Goal: Task Accomplishment & Management: Manage account settings

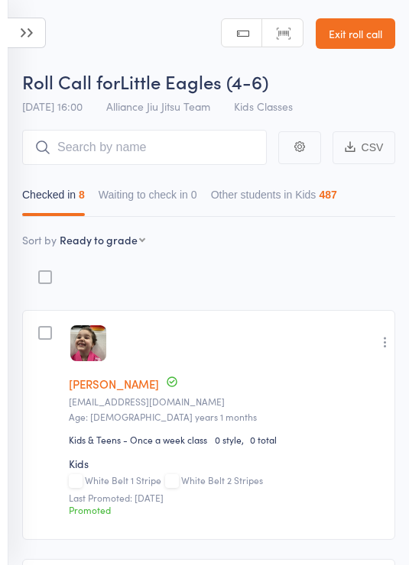
select select "9"
click at [23, 28] on icon at bounding box center [27, 33] width 38 height 31
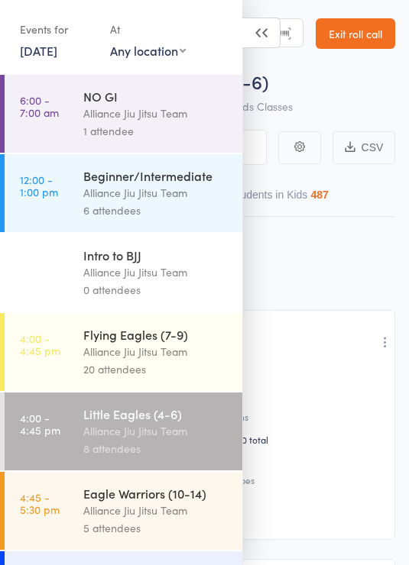
click at [57, 53] on link "15 Aug, 2025" at bounding box center [38, 50] width 37 height 17
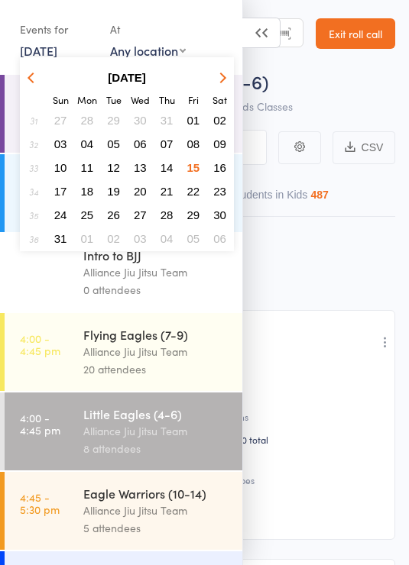
click at [219, 170] on span "16" at bounding box center [219, 167] width 13 height 13
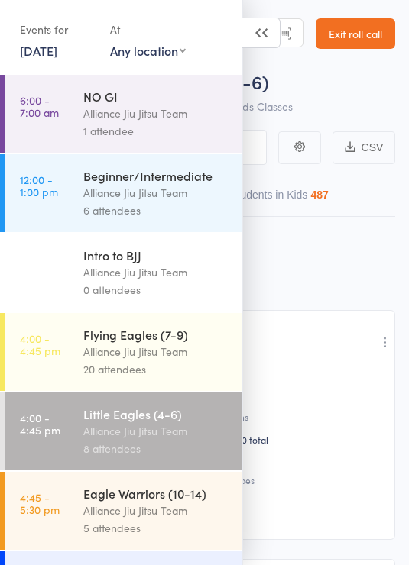
scroll to position [73, 0]
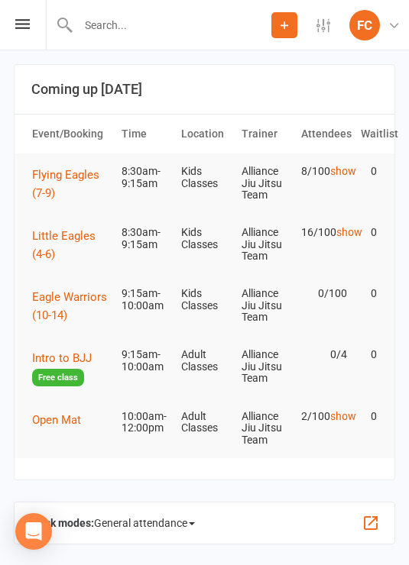
click at [60, 228] on button "Little Eagles (4-6)" at bounding box center [70, 245] width 76 height 37
click at [70, 187] on button "Flying Eagles (7-9)" at bounding box center [70, 184] width 76 height 37
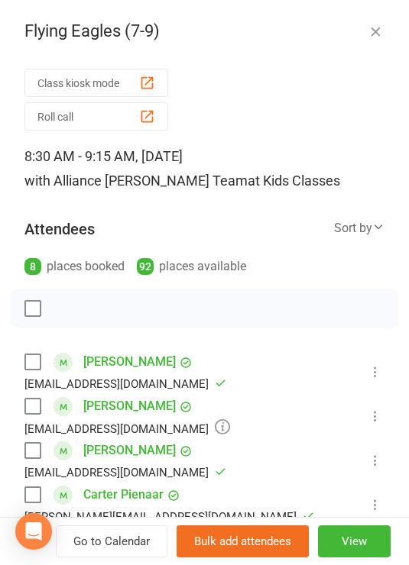
click at [129, 118] on button "Roll call" at bounding box center [96, 116] width 144 height 28
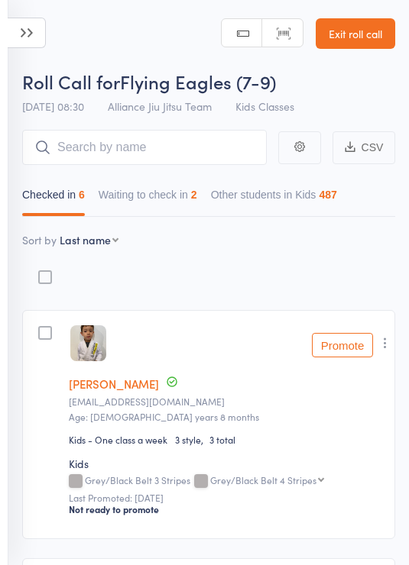
click at [53, 114] on div "16 Aug 08:30 Alliance Jiu Jitsu Team Kids Classes" at bounding box center [158, 106] width 272 height 25
click at [190, 196] on button "Waiting to check in 2" at bounding box center [148, 198] width 99 height 35
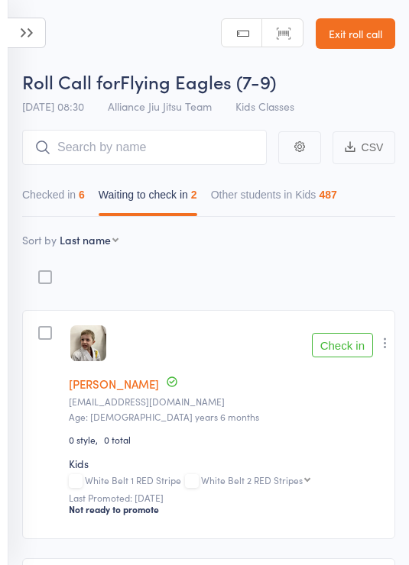
click at [349, 352] on button "Check in" at bounding box center [342, 345] width 61 height 24
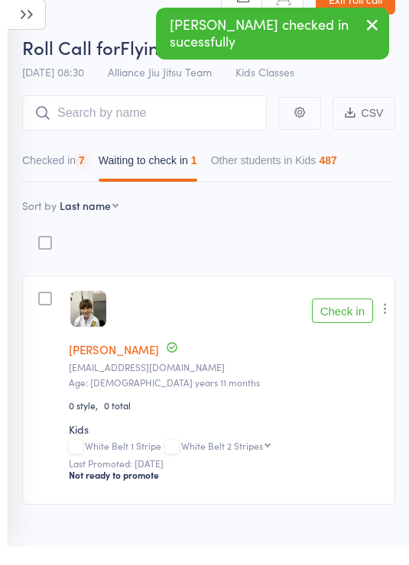
scroll to position [15, 0]
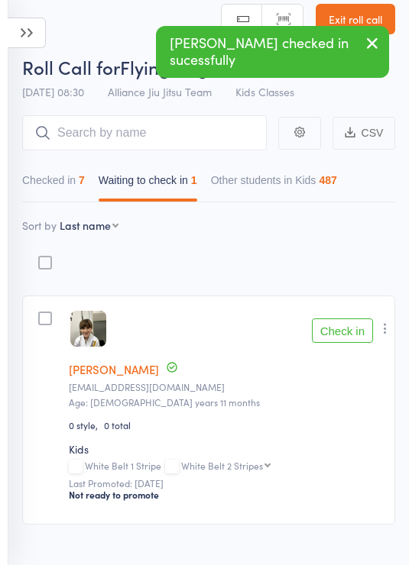
click at [358, 328] on button "Check in" at bounding box center [342, 331] width 61 height 24
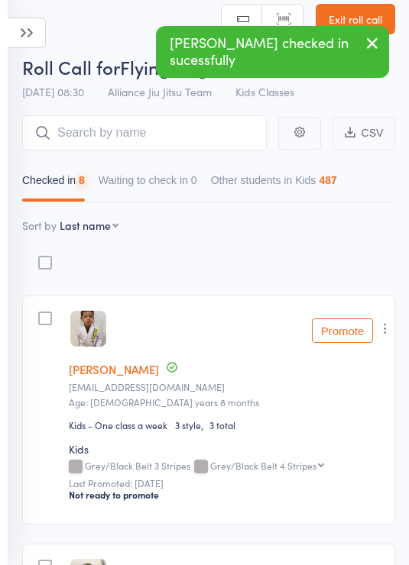
click at [77, 186] on button "Checked in 8" at bounding box center [53, 184] width 63 height 35
click at [105, 232] on select "First name Last name Birthday today? Behind on payments? Check in time Next pay…" at bounding box center [89, 225] width 59 height 15
select select "10"
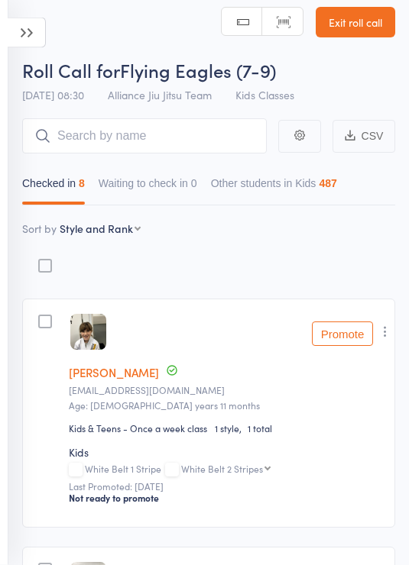
scroll to position [0, 0]
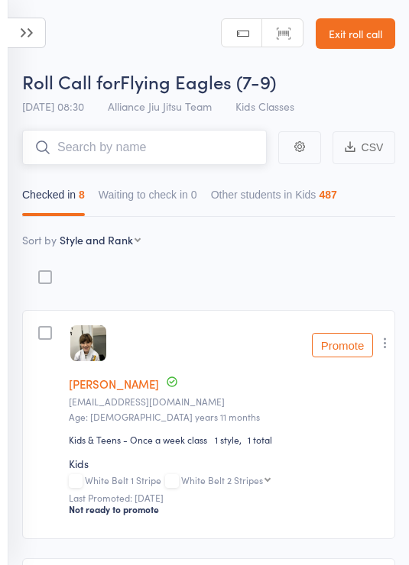
click at [187, 153] on input "search" at bounding box center [144, 147] width 245 height 35
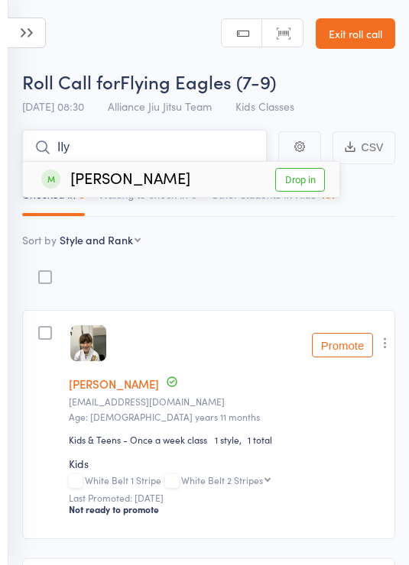
type input "Ily"
click at [302, 182] on link "Drop in" at bounding box center [300, 180] width 50 height 24
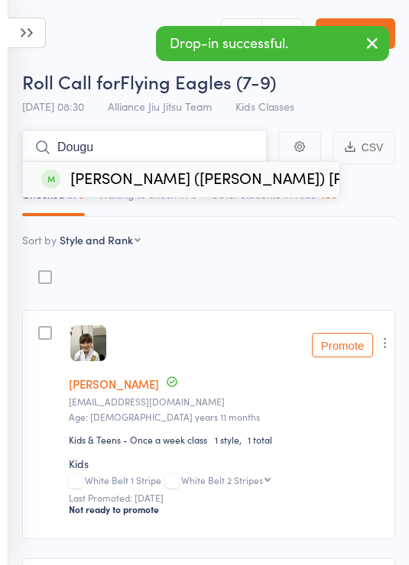
type input "Dougu"
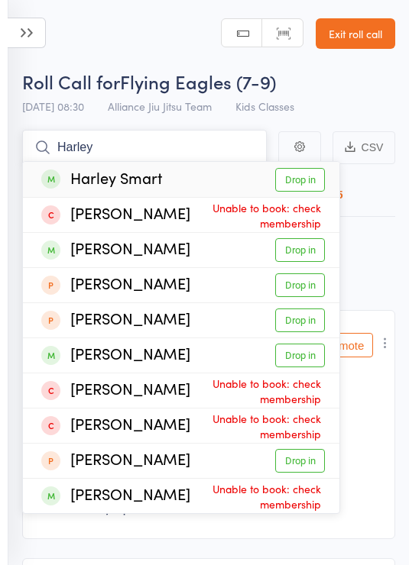
type input "Harley"
click at [303, 175] on link "Drop in" at bounding box center [300, 180] width 50 height 24
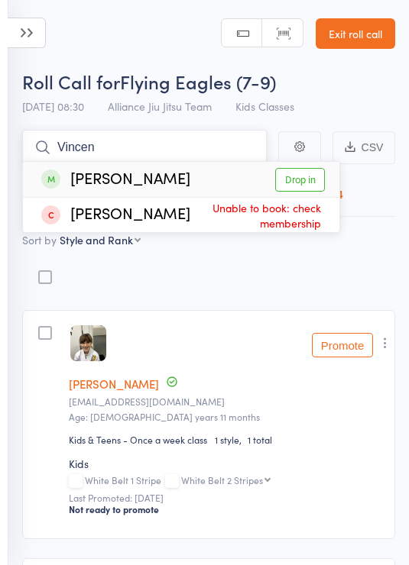
type input "Vincen"
click at [300, 180] on link "Drop in" at bounding box center [300, 180] width 50 height 24
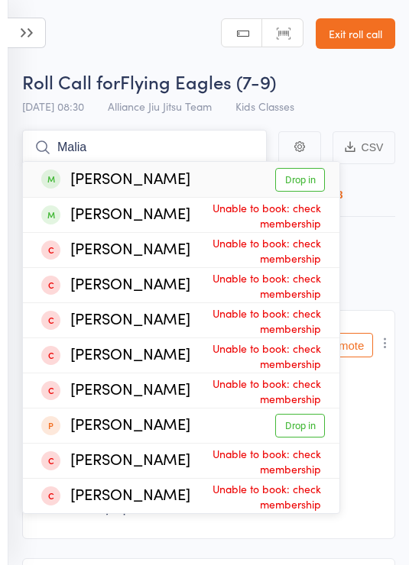
type input "Malia"
click at [309, 177] on link "Drop in" at bounding box center [300, 180] width 50 height 24
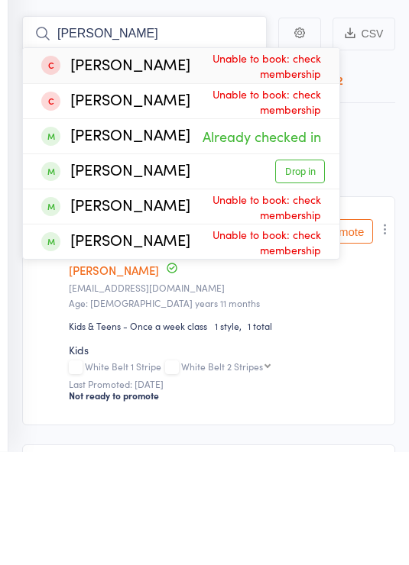
type input "Byrne"
click at [309, 274] on link "Drop in" at bounding box center [300, 286] width 50 height 24
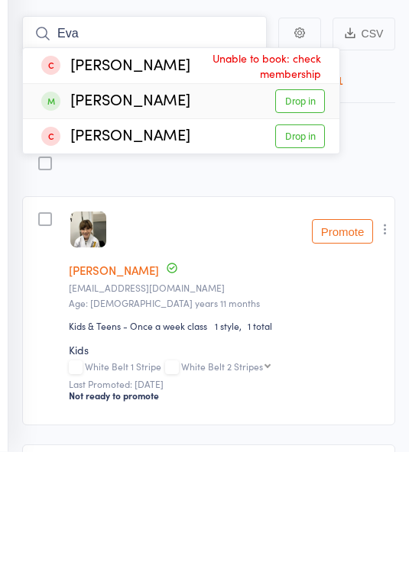
type input "Eva"
click at [302, 203] on link "Drop in" at bounding box center [300, 215] width 50 height 24
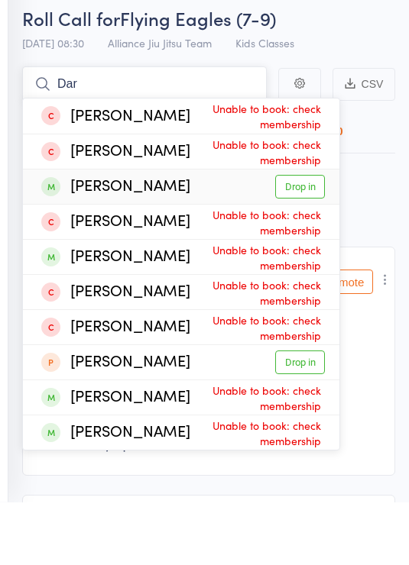
type input "Dar"
click at [305, 238] on link "Drop in" at bounding box center [300, 250] width 50 height 24
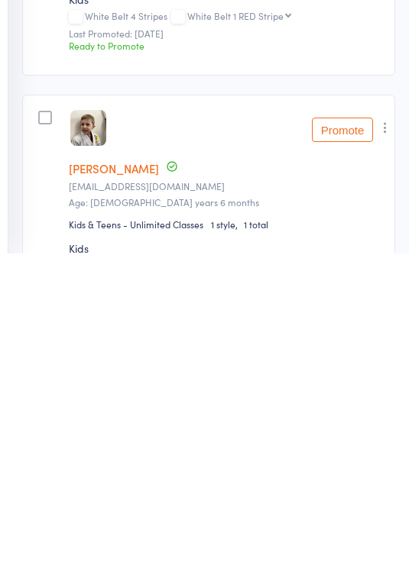
scroll to position [676, 0]
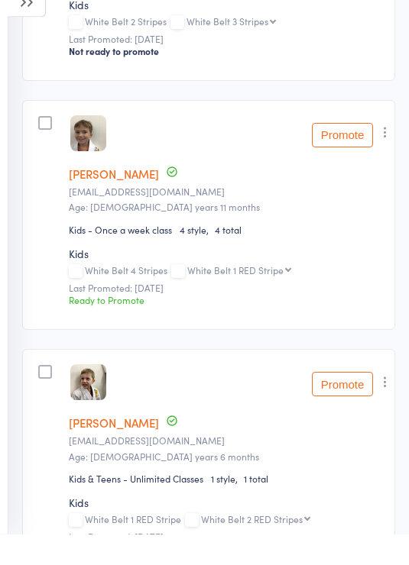
click at [384, 156] on icon "button" at bounding box center [384, 163] width 15 height 15
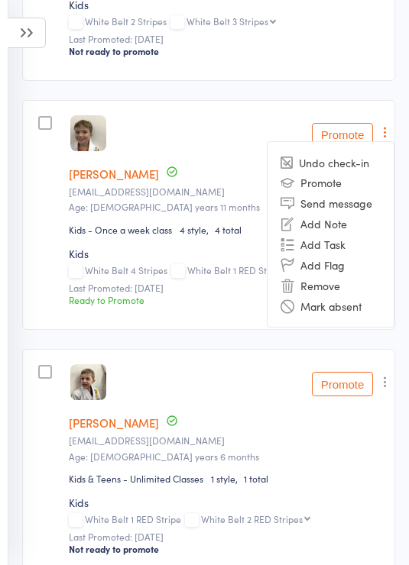
click at [349, 296] on li "Remove" at bounding box center [330, 285] width 126 height 21
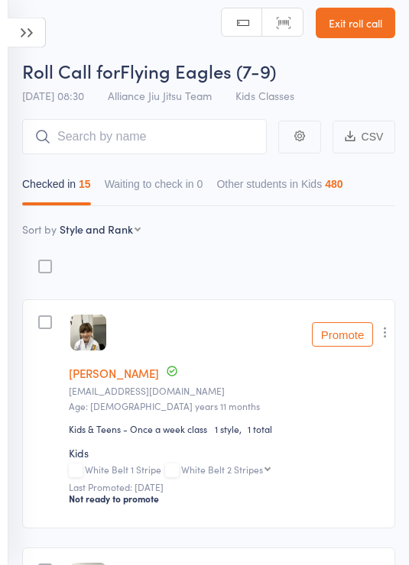
scroll to position [0, 0]
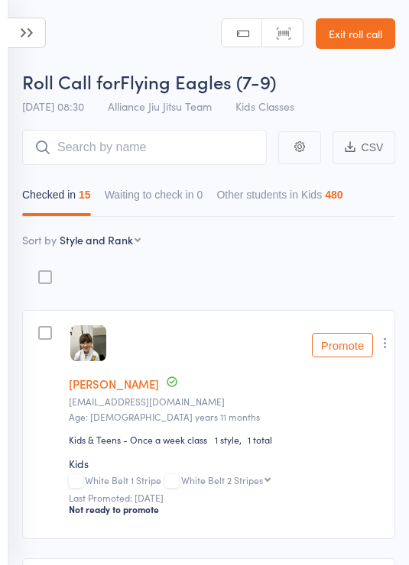
click at [28, 36] on icon at bounding box center [27, 33] width 38 height 31
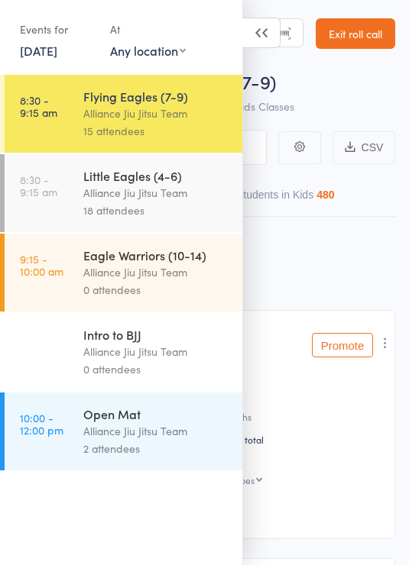
click at [355, 84] on div "Roll Call for Flying Eagles (7-9)" at bounding box center [208, 81] width 373 height 25
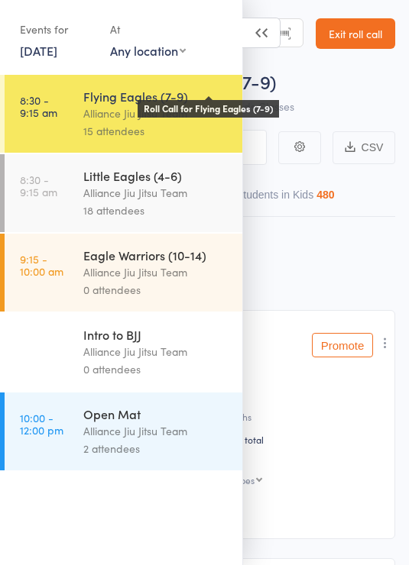
click at [370, 36] on link "Exit roll call" at bounding box center [355, 33] width 79 height 31
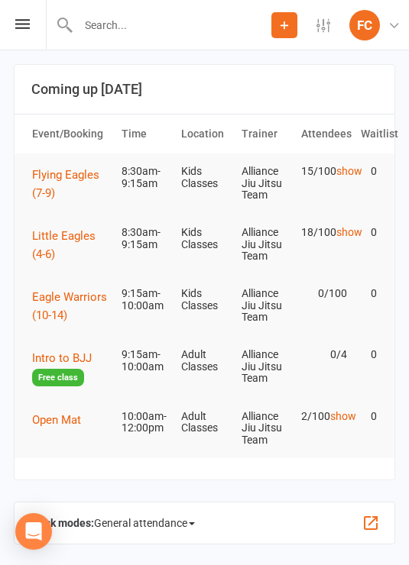
click at [63, 183] on button "Flying Eagles (7-9)" at bounding box center [70, 184] width 76 height 37
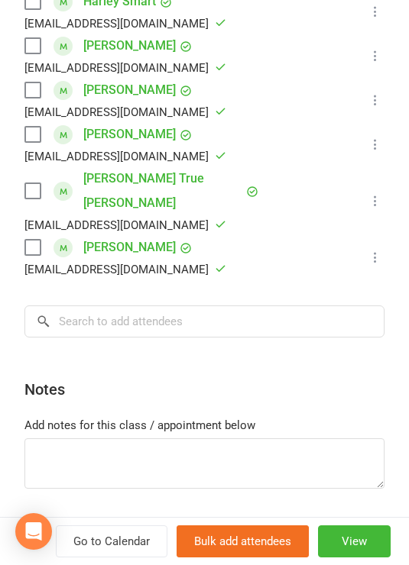
scroll to position [808, 0]
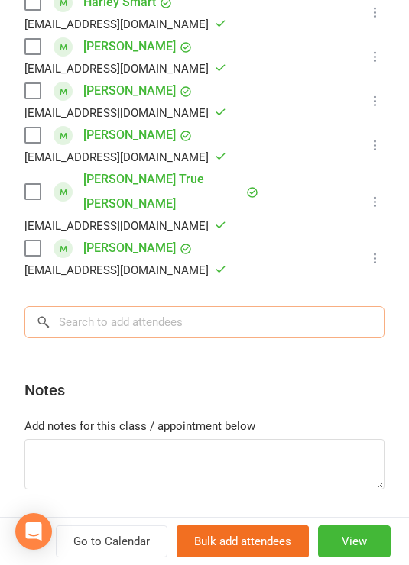
click at [253, 306] on input "search" at bounding box center [204, 322] width 360 height 32
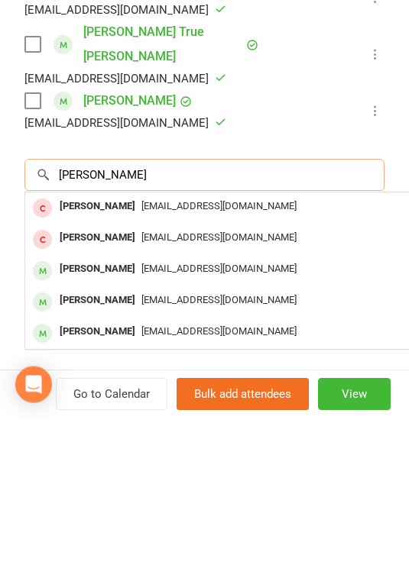
scroll to position [784, 0]
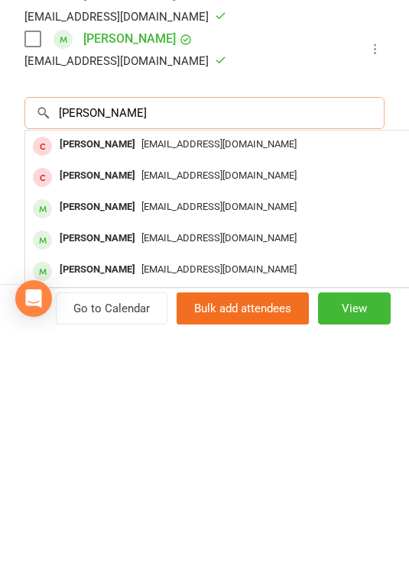
type input "Byrne"
click at [345, 492] on div "[EMAIL_ADDRESS][DOMAIN_NAME]" at bounding box center [253, 503] width 445 height 22
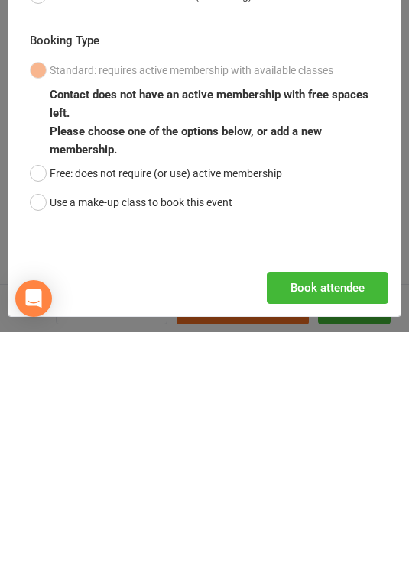
scroll to position [233, 0]
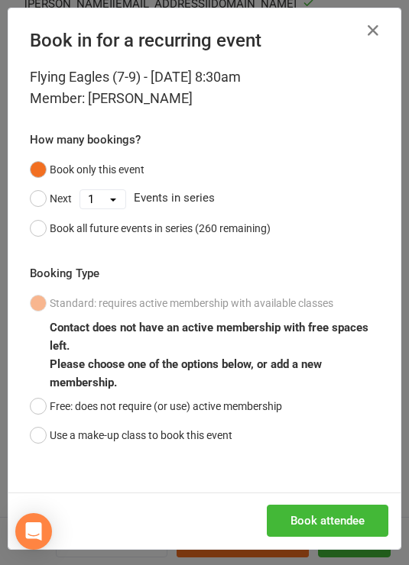
click at [133, 405] on button "Free: does not require (or use) active membership" at bounding box center [156, 406] width 252 height 29
click at [352, 523] on button "Book attendee" at bounding box center [327, 521] width 121 height 32
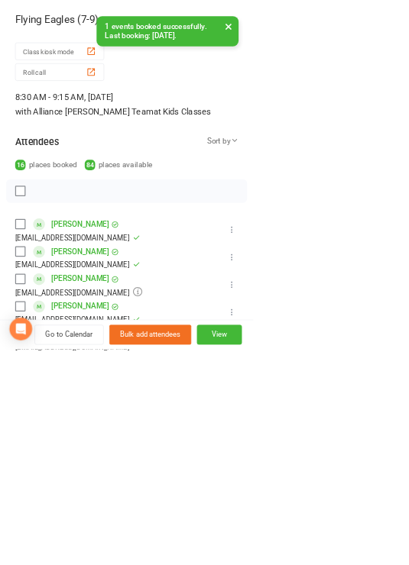
scroll to position [0, 0]
click at [390, 558] on button "View" at bounding box center [354, 542] width 73 height 32
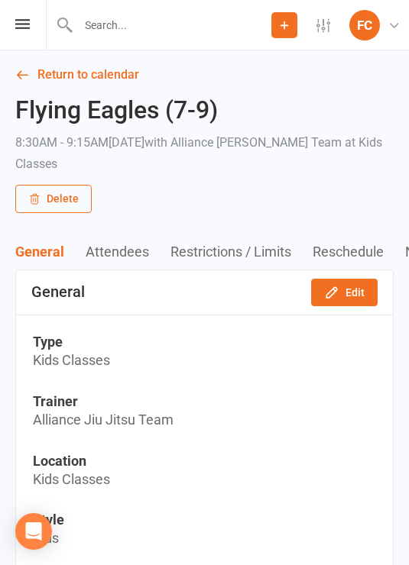
click at [15, 36] on div "Prospect Member Non-attending contact Class / event Appointment Grading event T…" at bounding box center [204, 25] width 409 height 50
click at [26, 26] on icon at bounding box center [22, 24] width 15 height 10
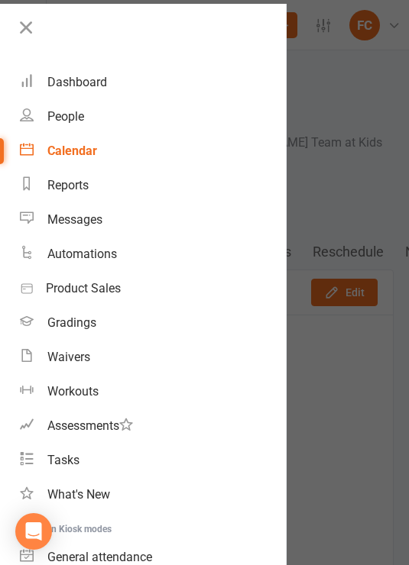
click at [93, 85] on div "Dashboard" at bounding box center [77, 82] width 60 height 15
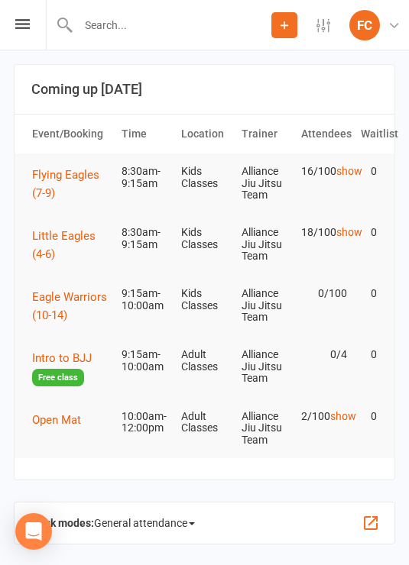
click at [63, 169] on span "Flying Eagles (7-9)" at bounding box center [65, 184] width 67 height 32
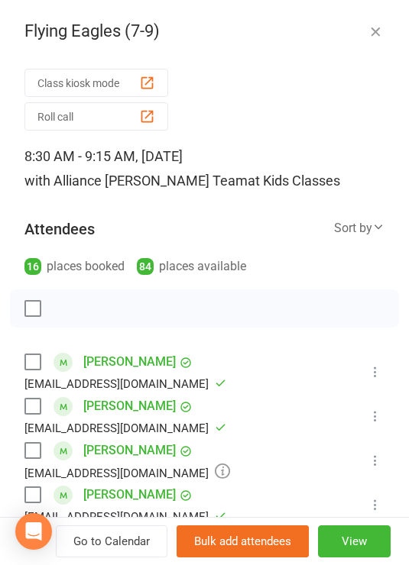
click at [131, 121] on button "Roll call" at bounding box center [96, 116] width 144 height 28
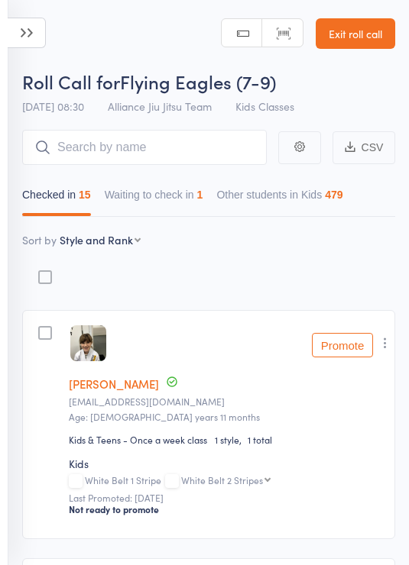
click at [192, 194] on button "Waiting to check in 1" at bounding box center [154, 198] width 99 height 35
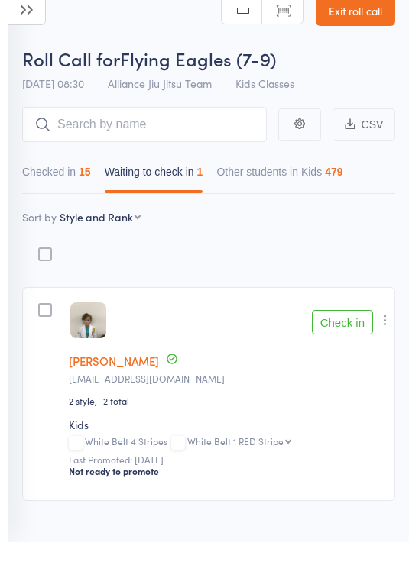
scroll to position [23, 0]
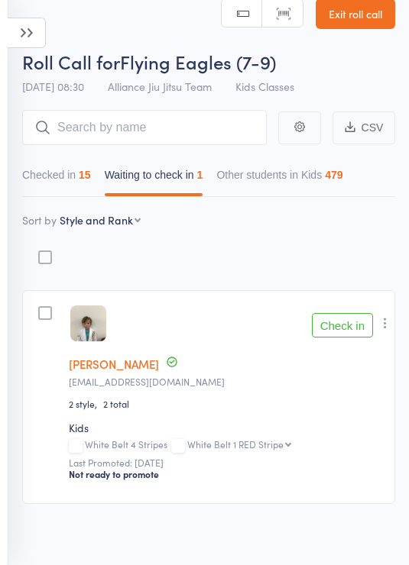
click at [389, 322] on icon "button" at bounding box center [384, 323] width 15 height 15
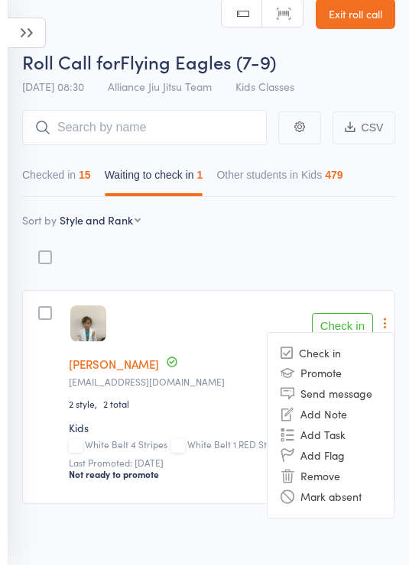
click at [361, 477] on li "Remove" at bounding box center [330, 476] width 126 height 21
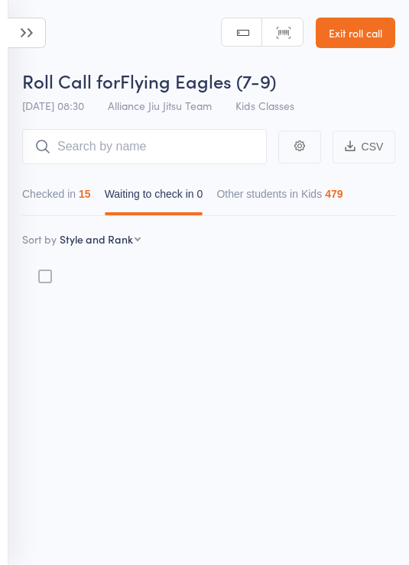
scroll to position [11, 0]
click at [204, 134] on input "search" at bounding box center [144, 146] width 245 height 35
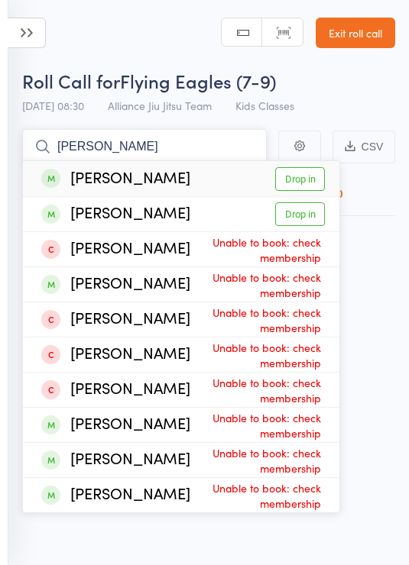
type input "[PERSON_NAME]"
click at [305, 202] on link "Drop in" at bounding box center [300, 214] width 50 height 24
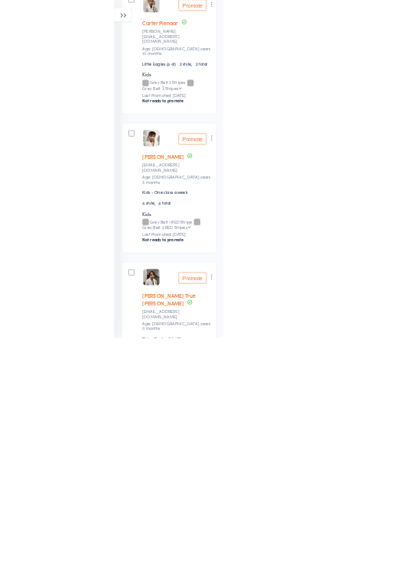
scroll to position [0, 0]
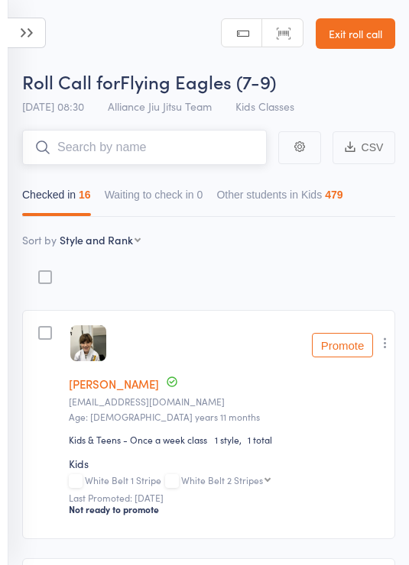
click at [186, 144] on input "search" at bounding box center [144, 147] width 245 height 35
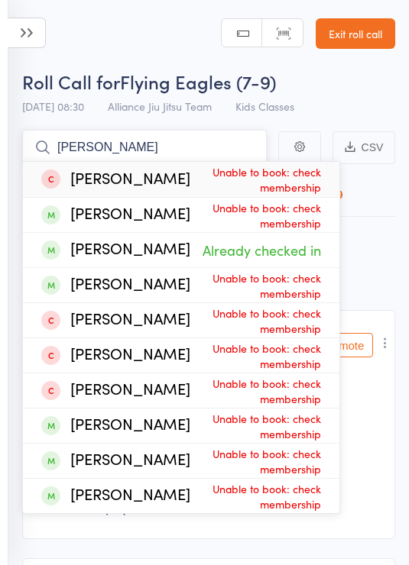
type input "[PERSON_NAME]"
click at [365, 35] on link "Exit roll call" at bounding box center [355, 33] width 79 height 31
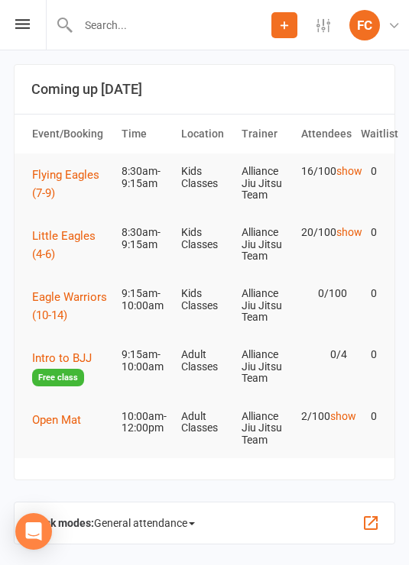
click at [65, 178] on span "Flying Eagles (7-9)" at bounding box center [65, 184] width 67 height 32
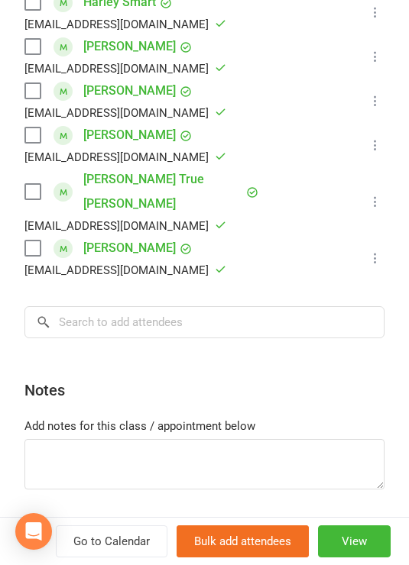
scroll to position [850, 0]
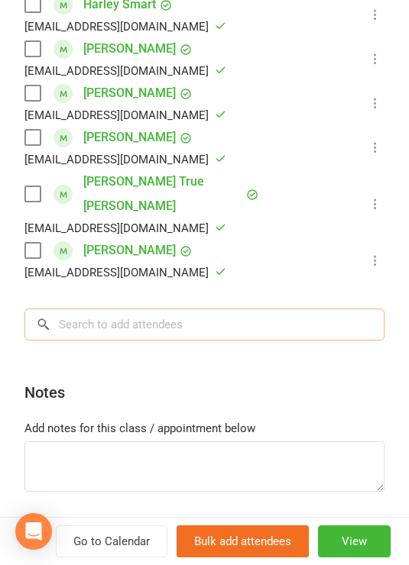
click at [257, 309] on input "search" at bounding box center [204, 325] width 360 height 32
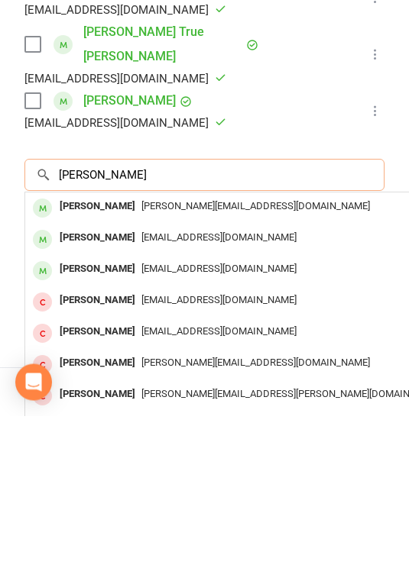
type input "Oliver mus"
click at [291, 345] on div "[PERSON_NAME][EMAIL_ADDRESS][DOMAIN_NAME]" at bounding box center [253, 356] width 445 height 22
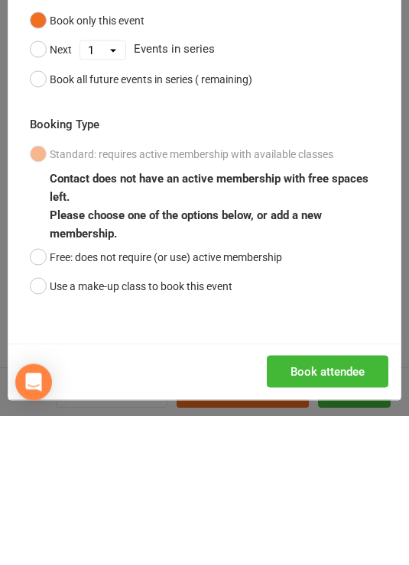
scroll to position [150, 0]
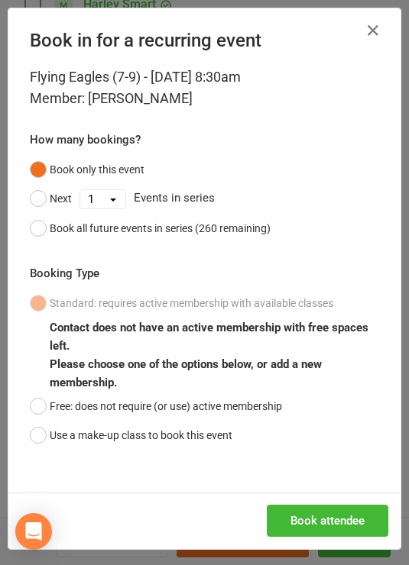
click at [53, 413] on button "Free: does not require (or use) active membership" at bounding box center [156, 406] width 252 height 29
click at [356, 520] on button "Book attendee" at bounding box center [327, 521] width 121 height 32
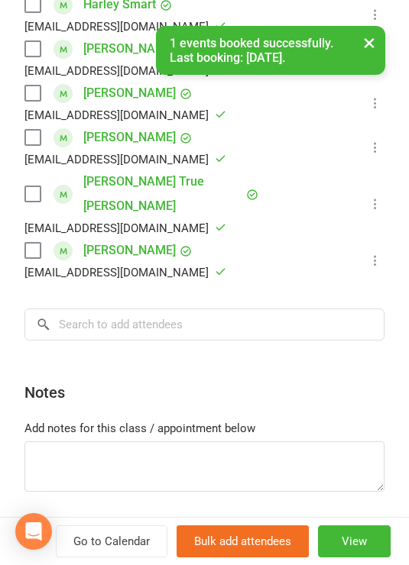
scroll to position [504, 0]
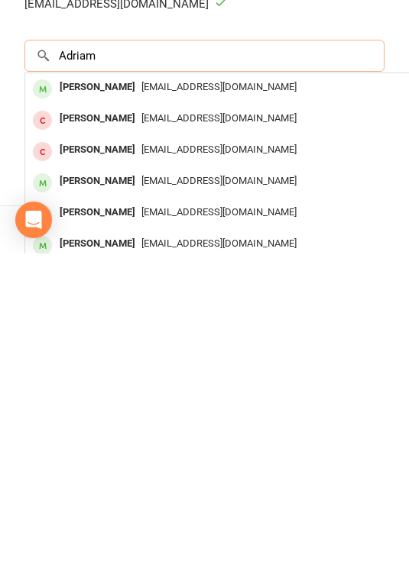
scroll to position [851, 0]
type input "A"
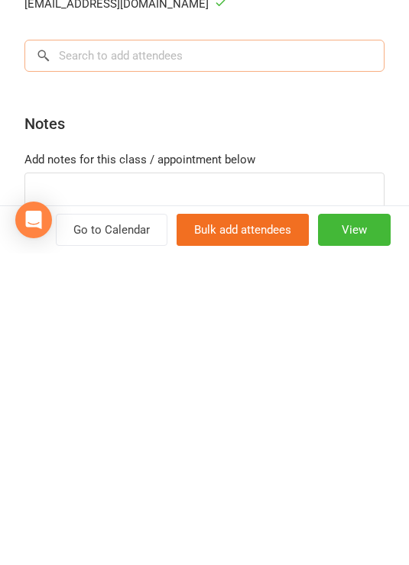
type input "A"
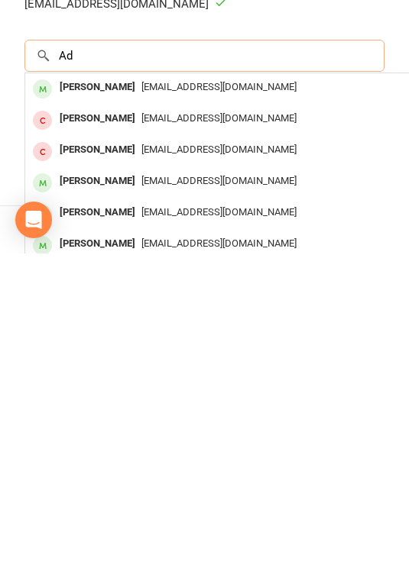
type input "A"
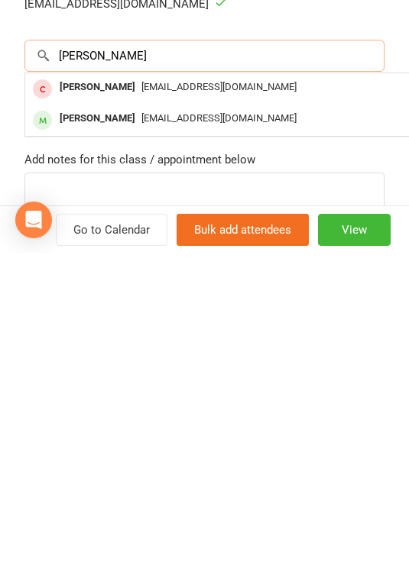
type input "Hugh"
click at [318, 420] on div "[EMAIL_ADDRESS][DOMAIN_NAME]" at bounding box center [253, 431] width 445 height 22
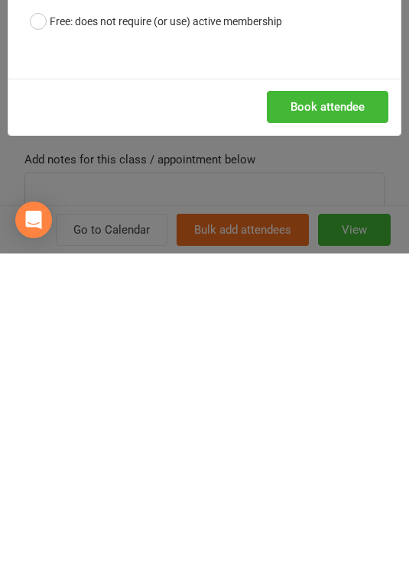
scroll to position [611, 0]
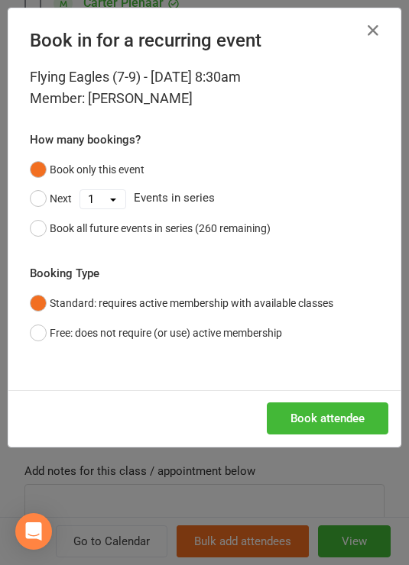
click at [348, 416] on button "Book attendee" at bounding box center [327, 419] width 121 height 32
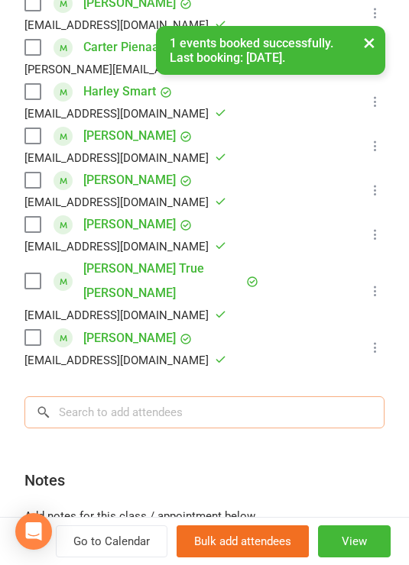
click at [245, 397] on input "search" at bounding box center [204, 413] width 360 height 32
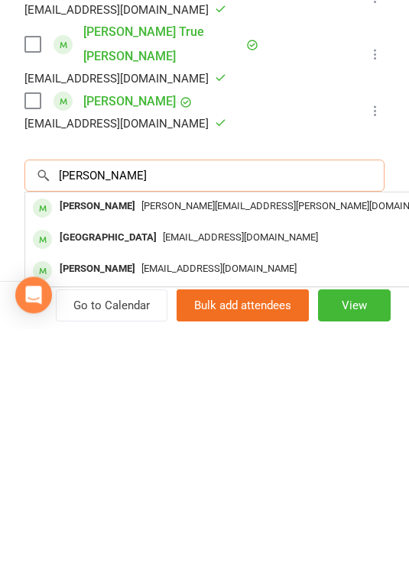
type input "Sien"
click at [319, 433] on div "[PERSON_NAME][EMAIL_ADDRESS][PERSON_NAME][DOMAIN_NAME]" at bounding box center [253, 444] width 445 height 22
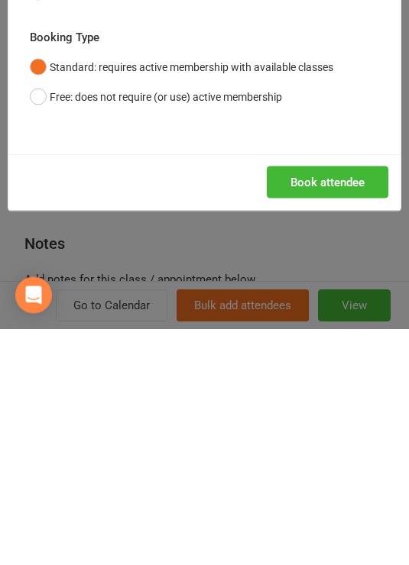
scroll to position [838, 0]
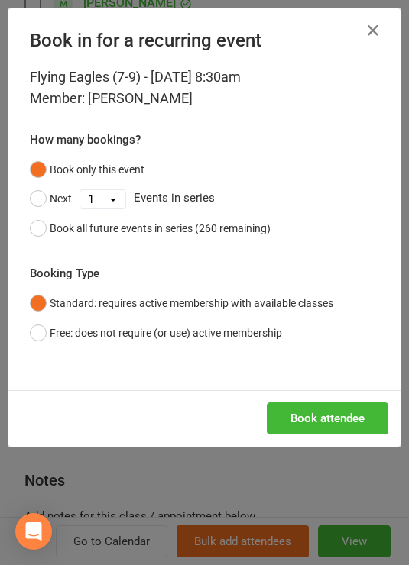
click at [340, 418] on button "Book attendee" at bounding box center [327, 419] width 121 height 32
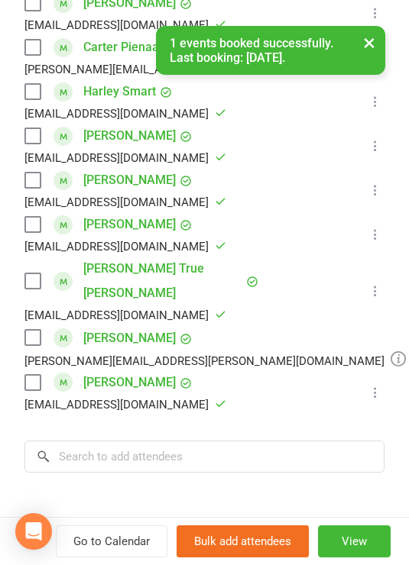
click at [239, 441] on input "search" at bounding box center [204, 457] width 360 height 32
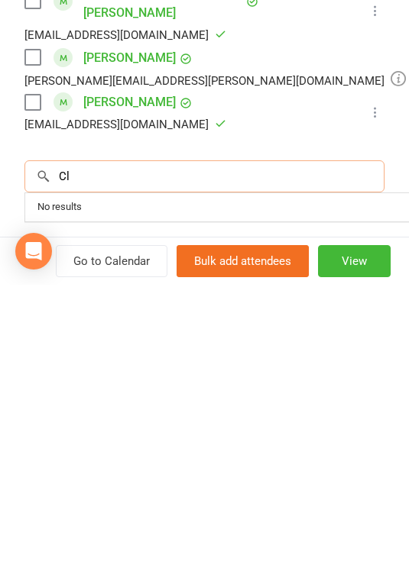
type input "C"
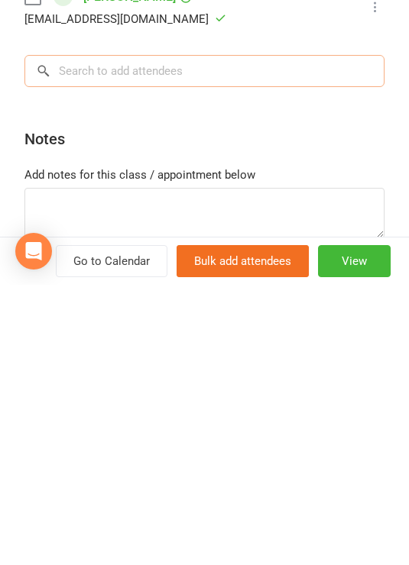
scroll to position [961, 0]
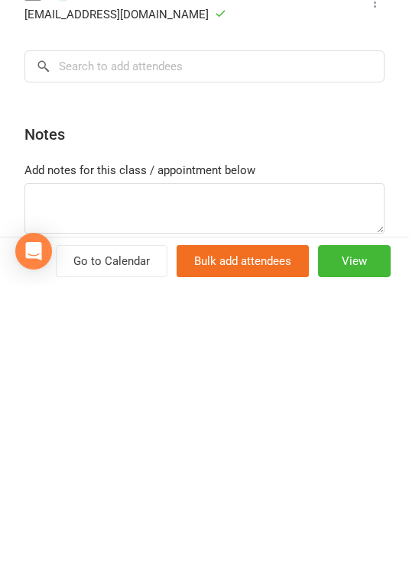
click at [370, 526] on button "View" at bounding box center [354, 542] width 73 height 32
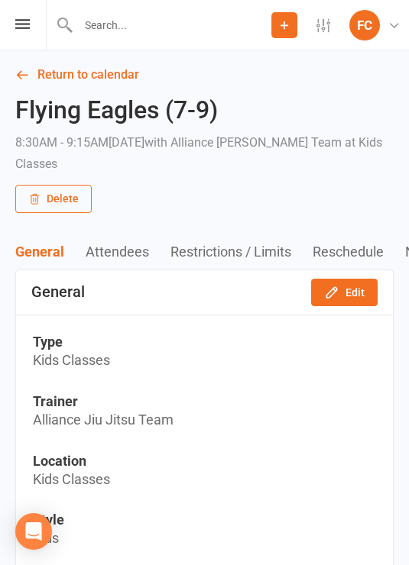
click at [17, 34] on div "Prospect Member Non-attending contact Class / event Appointment Grading event T…" at bounding box center [204, 25] width 409 height 50
click at [22, 20] on icon at bounding box center [22, 24] width 15 height 10
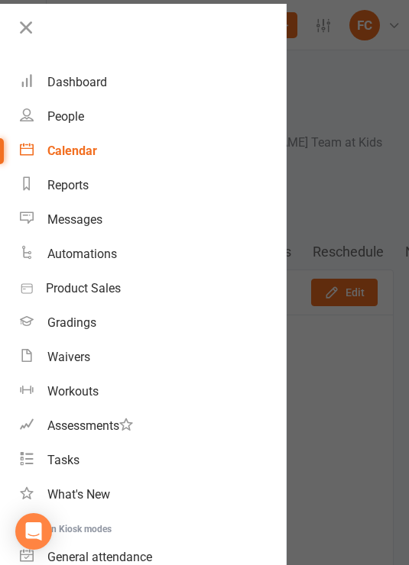
click at [95, 84] on div "Dashboard" at bounding box center [77, 82] width 60 height 15
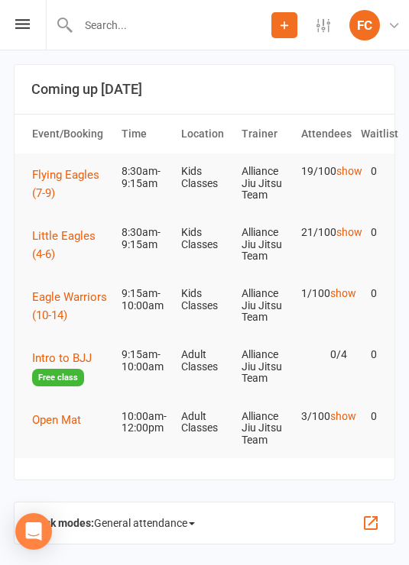
click at [68, 178] on span "Flying Eagles (7-9)" at bounding box center [65, 184] width 67 height 32
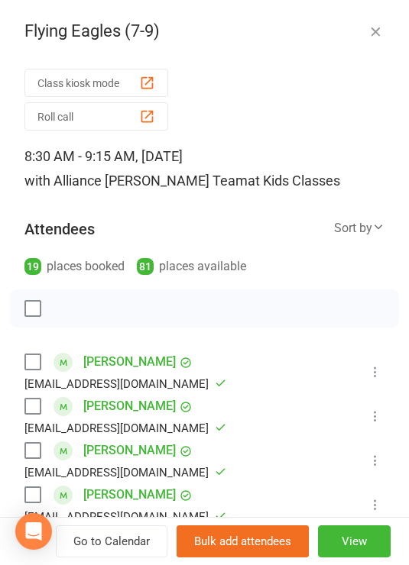
click at [380, 30] on icon "button" at bounding box center [375, 31] width 15 height 15
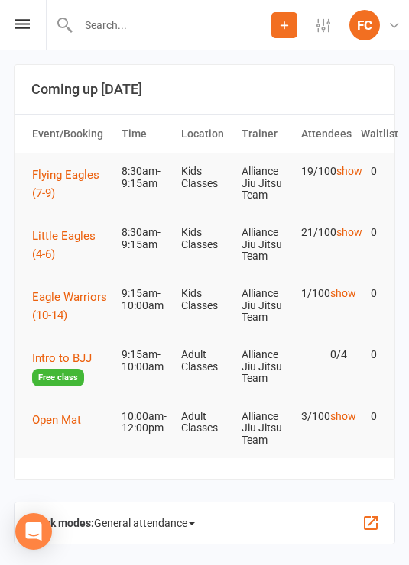
click at [22, 24] on icon at bounding box center [22, 24] width 15 height 10
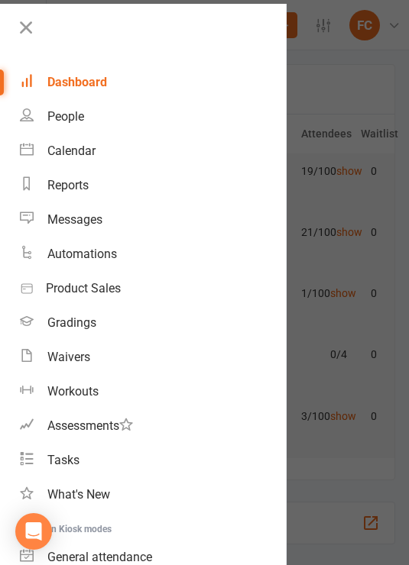
click at [93, 156] on div "Calendar" at bounding box center [71, 151] width 48 height 15
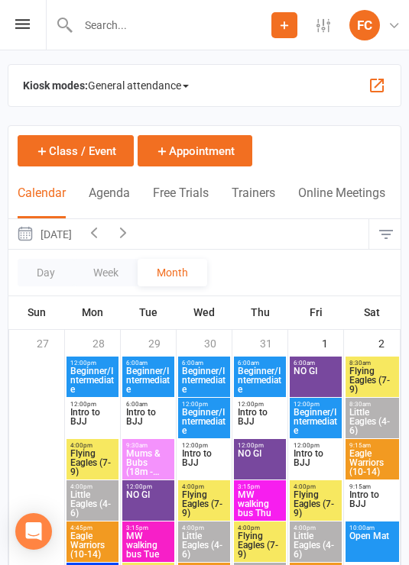
click at [183, 88] on span "General attendance" at bounding box center [138, 85] width 101 height 24
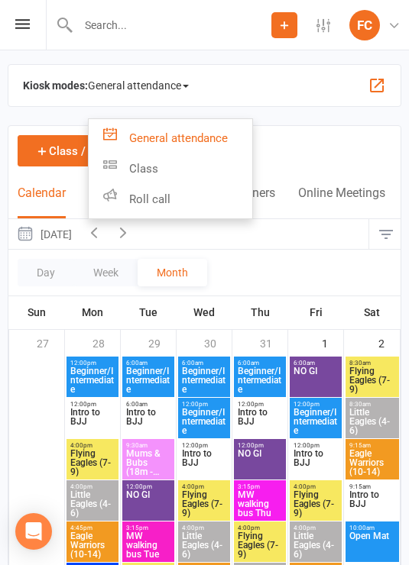
click at [202, 202] on link "Roll call" at bounding box center [171, 199] width 164 height 31
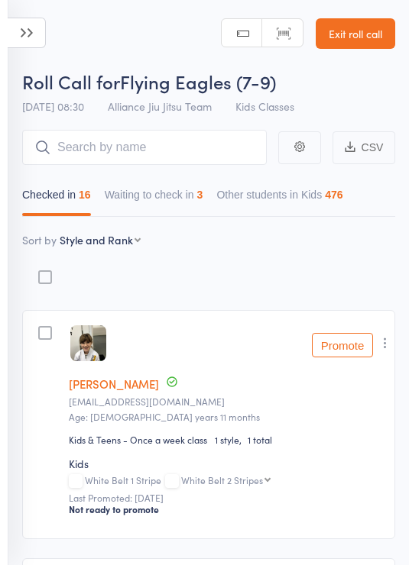
click at [202, 200] on button "Waiting to check in 3" at bounding box center [154, 198] width 99 height 35
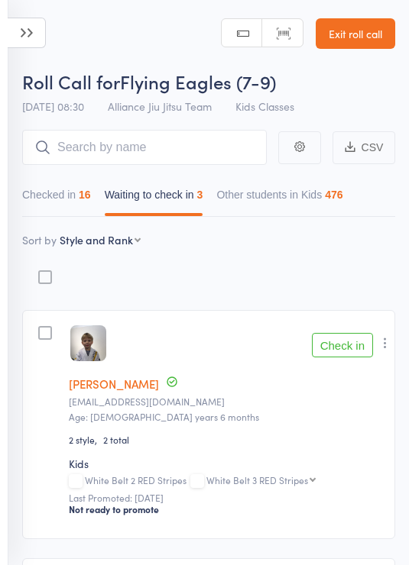
click at [355, 346] on button "Check in" at bounding box center [342, 345] width 61 height 24
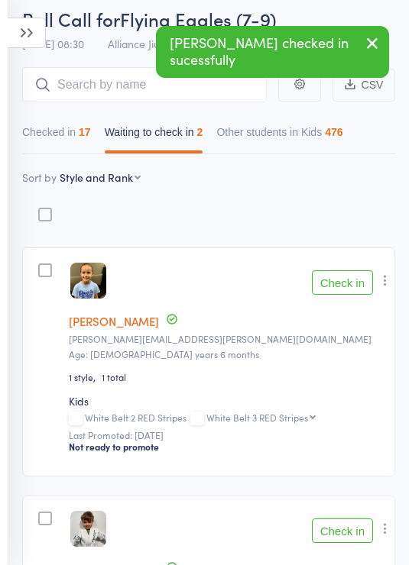
scroll to position [66, 0]
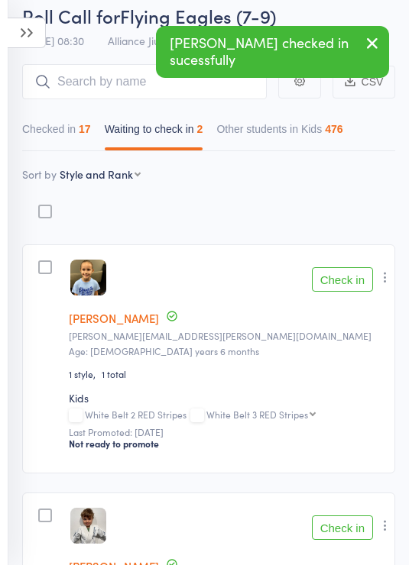
click at [348, 288] on button "Check in" at bounding box center [342, 279] width 61 height 24
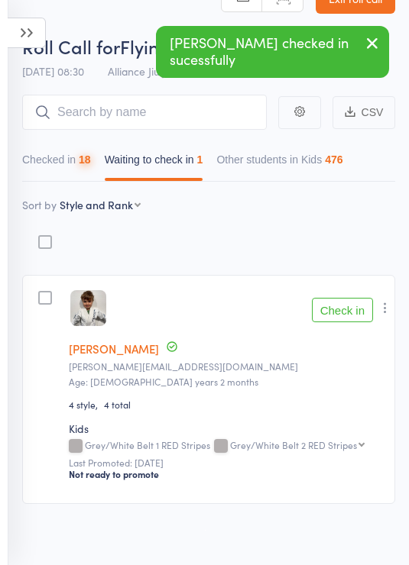
scroll to position [15, 0]
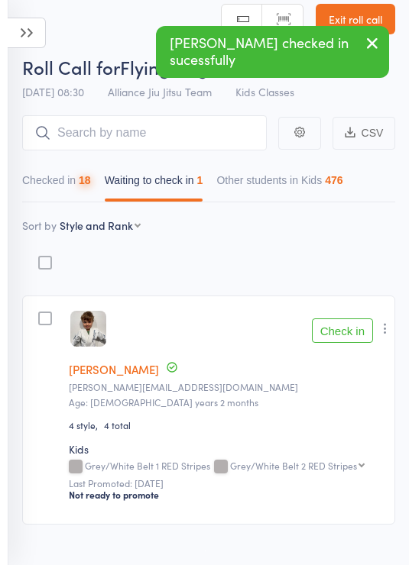
click at [355, 343] on button "Check in" at bounding box center [342, 331] width 61 height 24
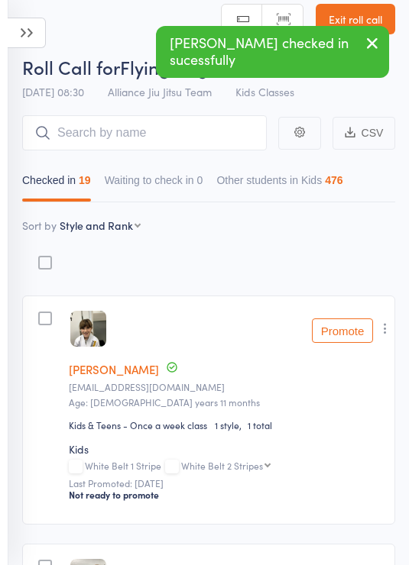
click at [120, 233] on select "First name Last name Birthday today? Behind on payments? Check in time Next pay…" at bounding box center [100, 225] width 81 height 15
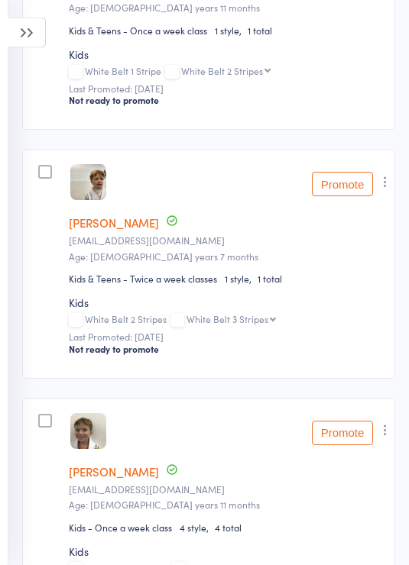
scroll to position [0, 0]
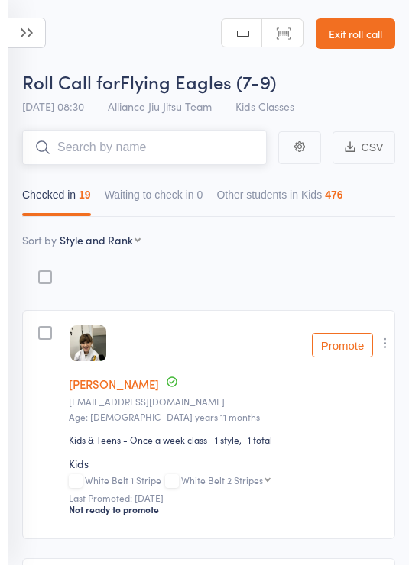
click at [177, 151] on input "search" at bounding box center [144, 147] width 245 height 35
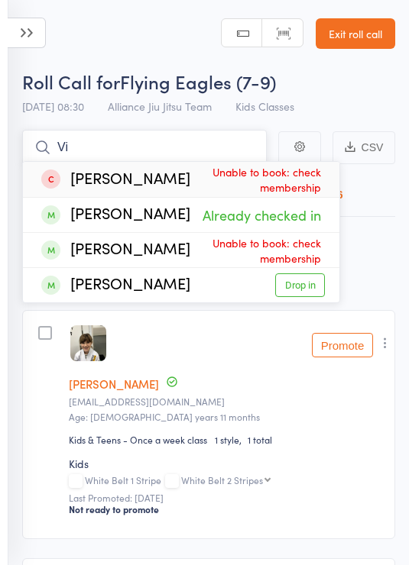
type input "V"
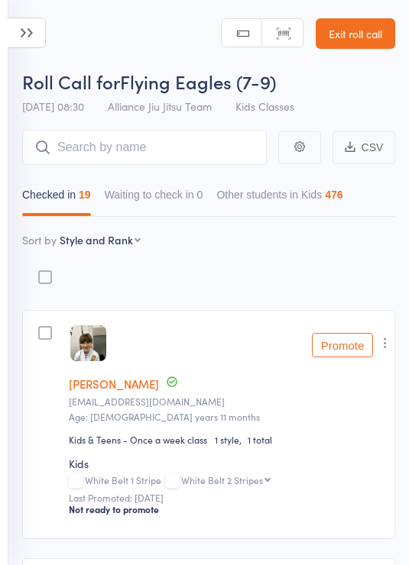
click at [129, 248] on select "First name Last name Birthday today? Behind on payments? Check in time Next pay…" at bounding box center [100, 239] width 81 height 15
select select "9"
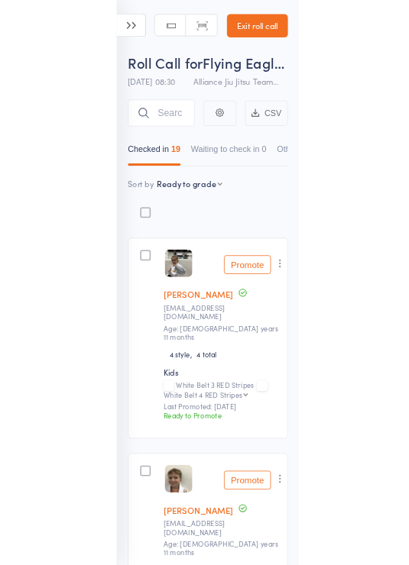
scroll to position [98, 0]
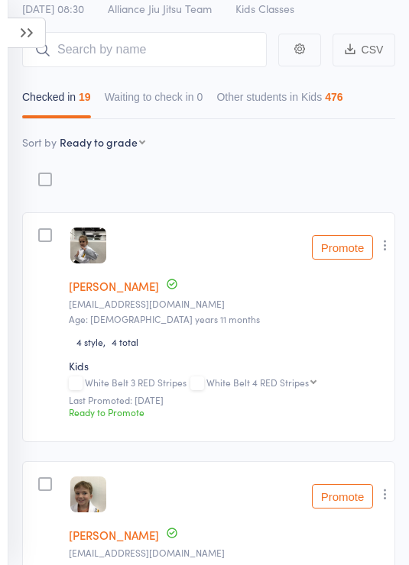
click at [30, 31] on icon at bounding box center [27, 33] width 38 height 31
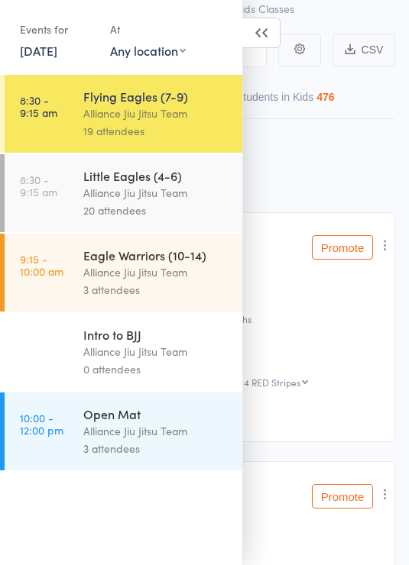
click at [173, 206] on div "20 attendees" at bounding box center [156, 211] width 146 height 18
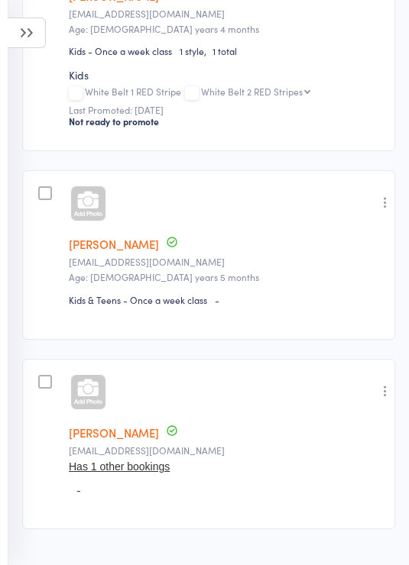
scroll to position [4992, 0]
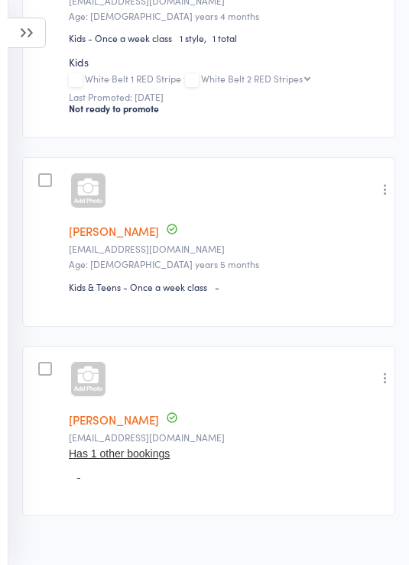
click at [47, 21] on member-row "edit Sophia Liu Damiani ricdamiani@gmail.com Age: 6 years 4 months Kids - Once …" at bounding box center [208, 23] width 373 height 229
click at [30, 36] on icon at bounding box center [27, 33] width 38 height 31
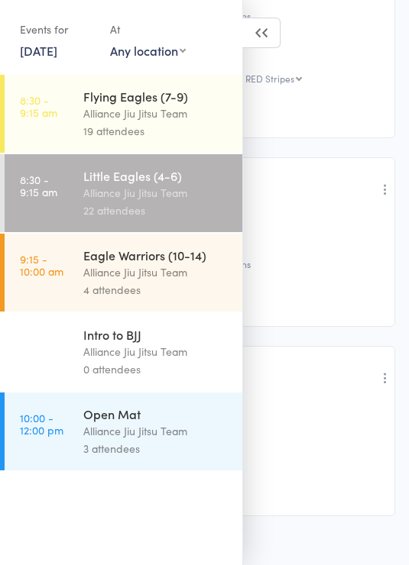
click at [275, 32] on icon at bounding box center [261, 33] width 38 height 31
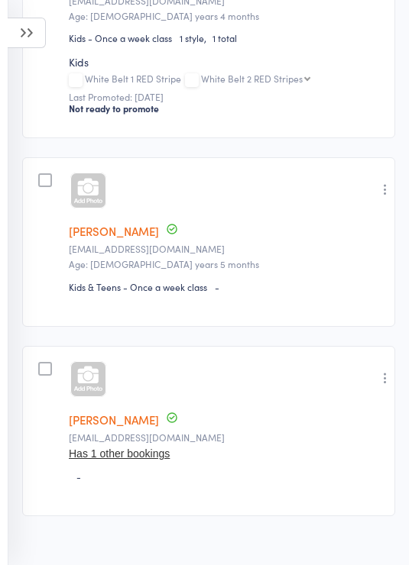
click at [44, 31] on icon at bounding box center [27, 33] width 38 height 31
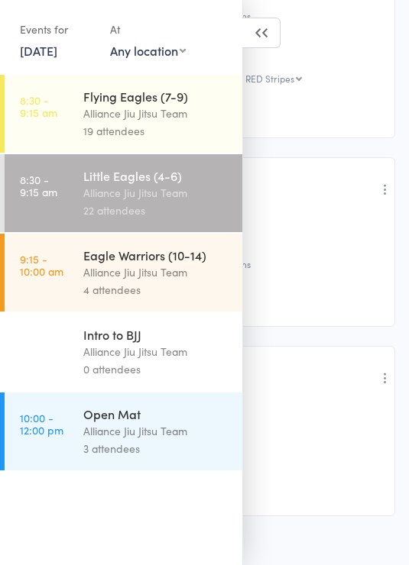
click at [195, 112] on div "Alliance Jiu Jitsu Team" at bounding box center [156, 114] width 146 height 18
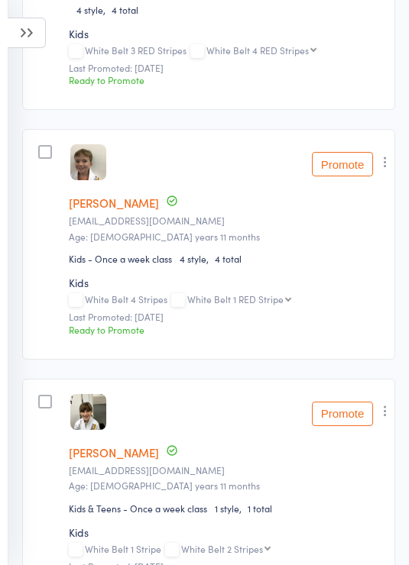
scroll to position [432, 0]
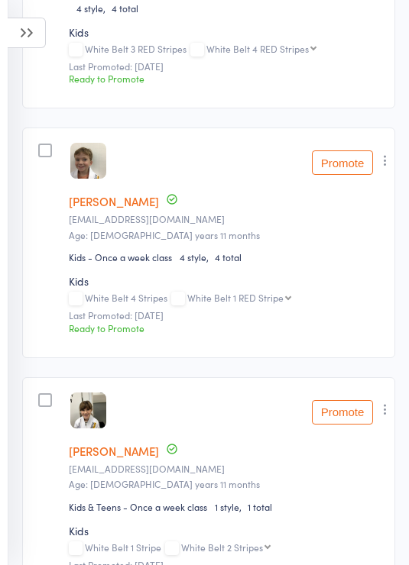
click at [393, 164] on icon "button" at bounding box center [384, 160] width 15 height 15
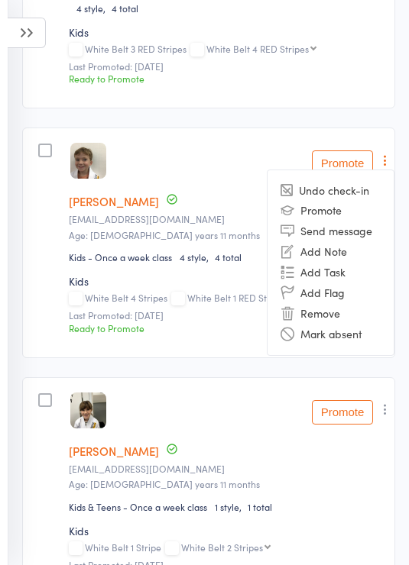
click at [342, 317] on li "Remove" at bounding box center [330, 313] width 126 height 21
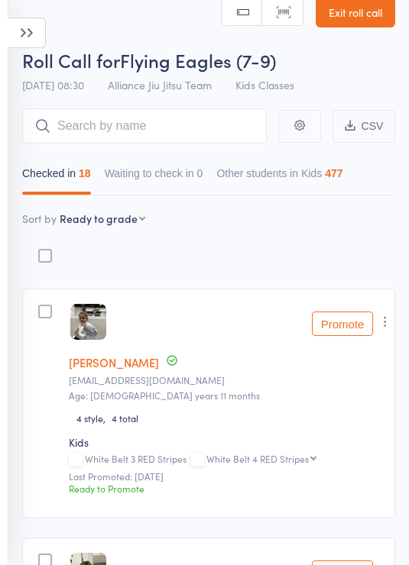
scroll to position [0, 0]
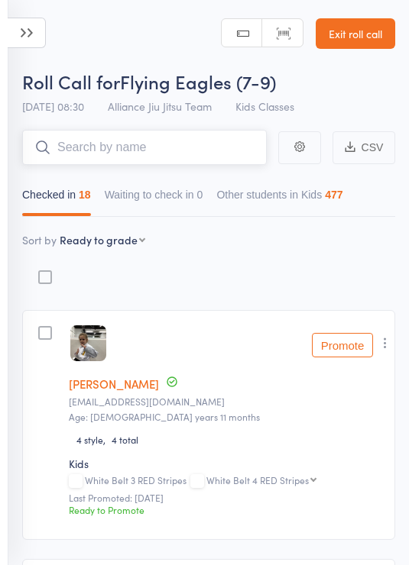
click at [167, 154] on input "search" at bounding box center [144, 147] width 245 height 35
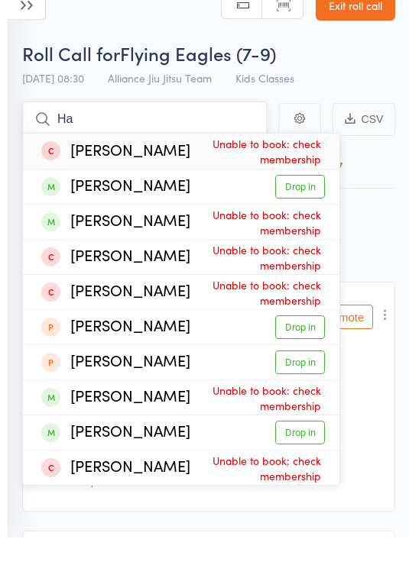
type input "H"
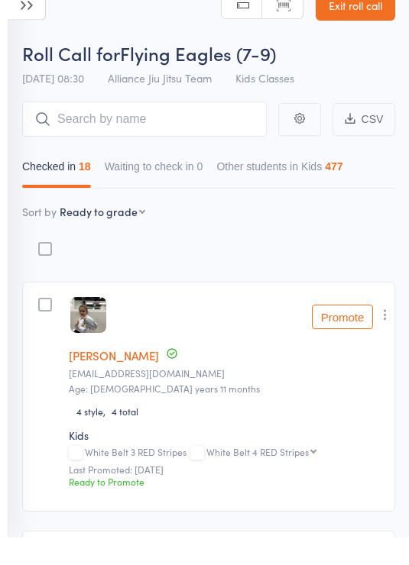
scroll to position [28, 0]
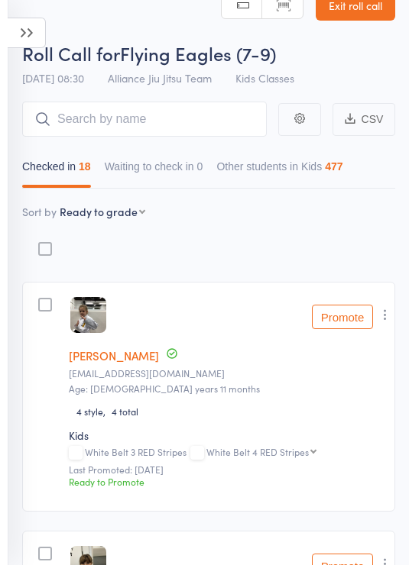
click at [377, 5] on link "Exit roll call" at bounding box center [355, 5] width 79 height 31
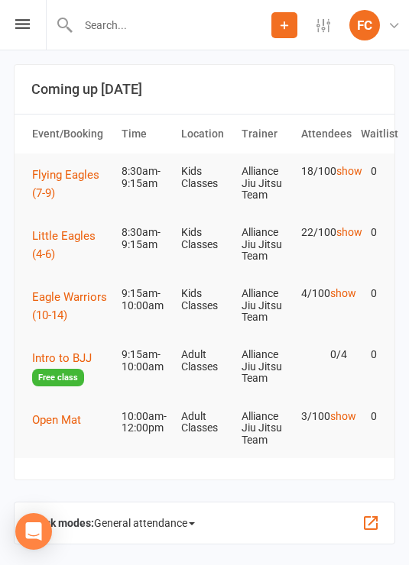
click at [89, 177] on span "Flying Eagles (7-9)" at bounding box center [65, 184] width 67 height 32
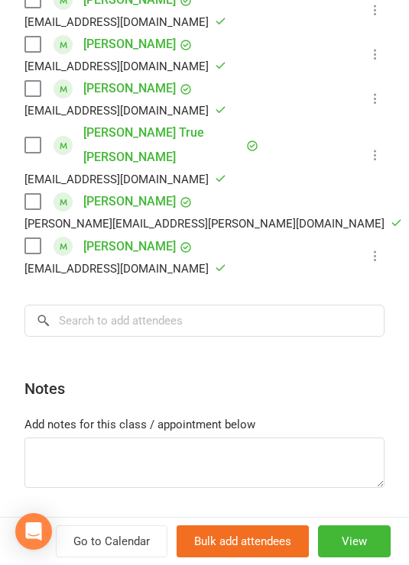
scroll to position [941, 0]
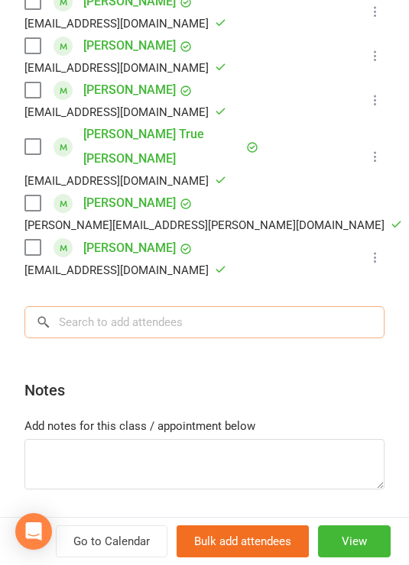
click at [187, 306] on input "search" at bounding box center [204, 322] width 360 height 32
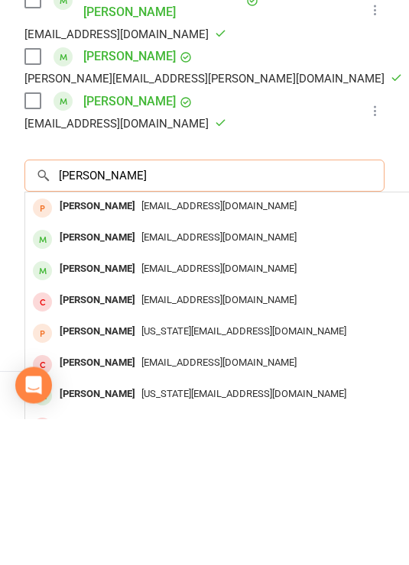
type input "[PERSON_NAME]"
click at [200, 378] on span "[EMAIL_ADDRESS][DOMAIN_NAME]" at bounding box center [218, 383] width 155 height 11
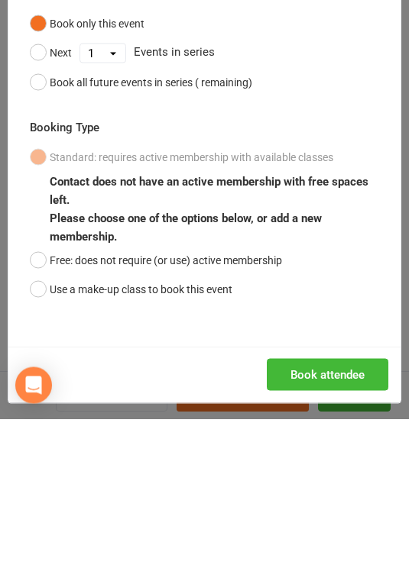
scroll to position [147, 0]
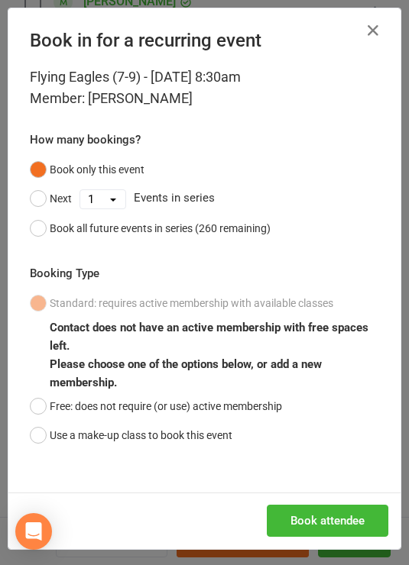
click at [113, 435] on button "Use a make-up class to book this event" at bounding box center [131, 435] width 202 height 29
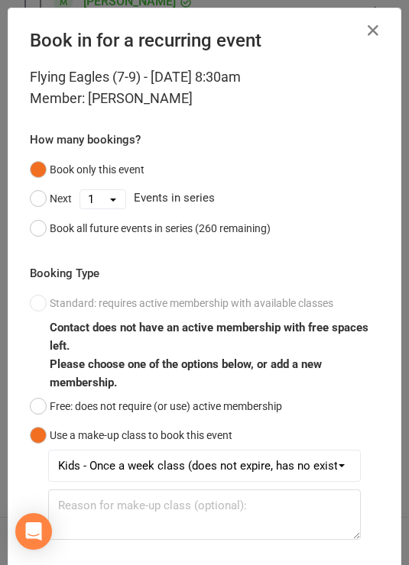
click at [76, 407] on button "Free: does not require (or use) active membership" at bounding box center [156, 406] width 252 height 29
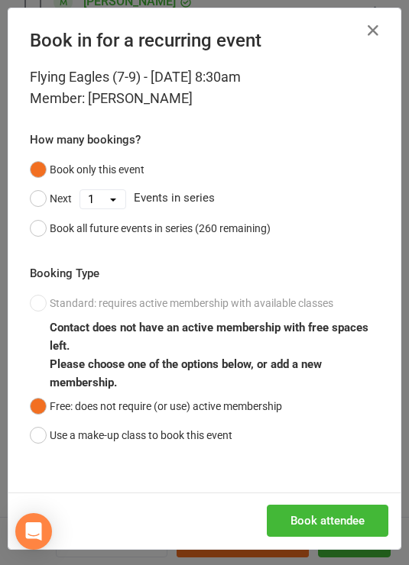
click at [124, 436] on button "Use a make-up class to book this event" at bounding box center [131, 435] width 202 height 29
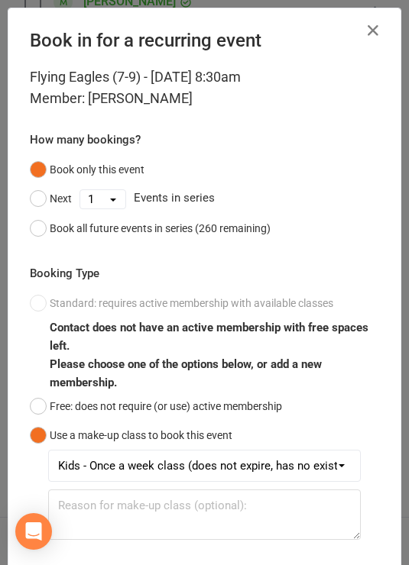
click at [145, 413] on button "Free: does not require (or use) active membership" at bounding box center [156, 406] width 252 height 29
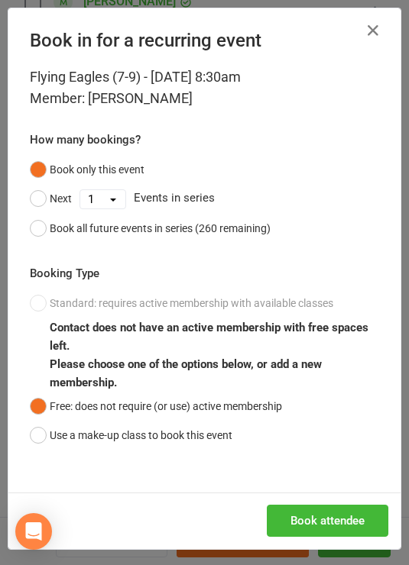
click at [344, 522] on button "Book attendee" at bounding box center [327, 521] width 121 height 32
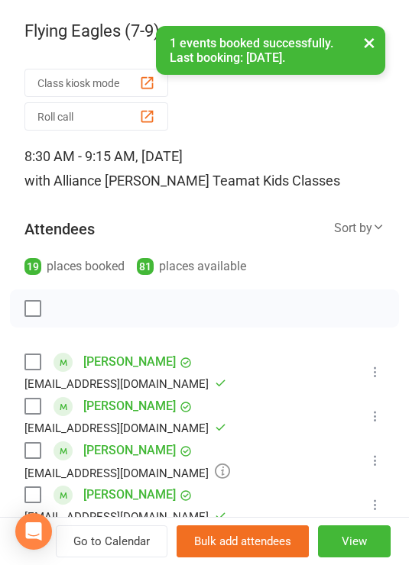
scroll to position [0, 0]
click at [367, 48] on button "×" at bounding box center [369, 42] width 28 height 33
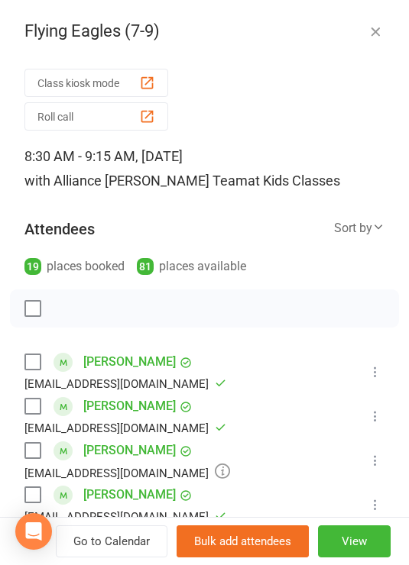
click at [382, 28] on icon "button" at bounding box center [375, 31] width 15 height 15
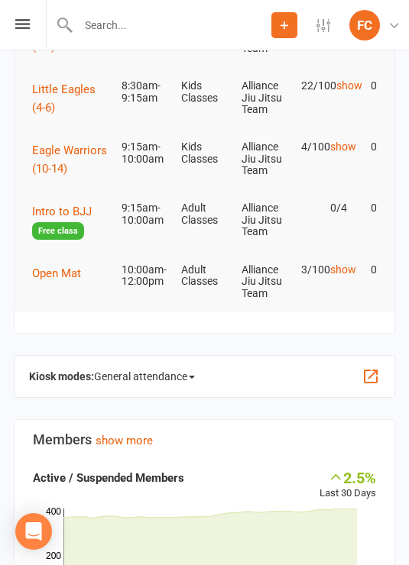
click at [27, 27] on icon at bounding box center [22, 24] width 15 height 10
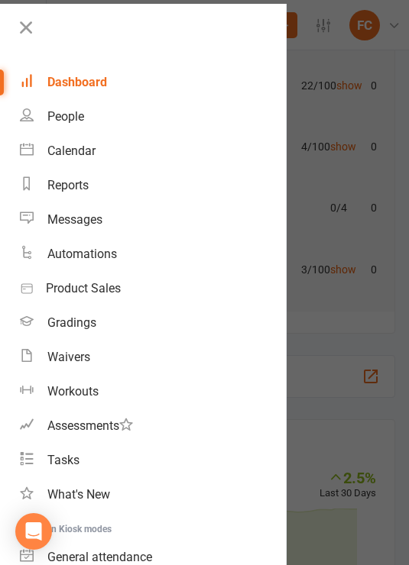
click at [89, 151] on div "Calendar" at bounding box center [71, 151] width 48 height 15
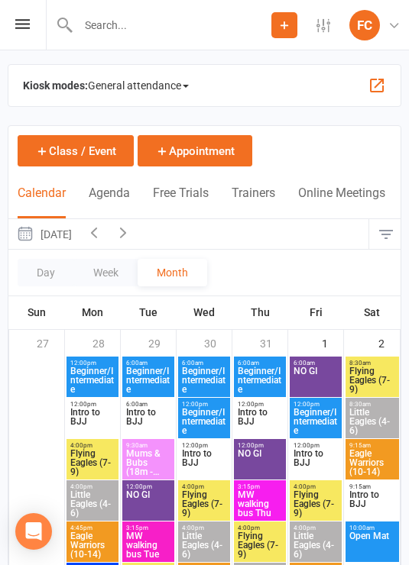
click at [178, 91] on span "General attendance" at bounding box center [138, 85] width 101 height 24
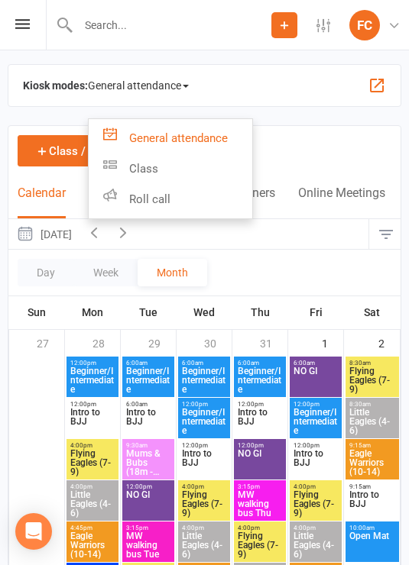
click at [193, 196] on link "Roll call" at bounding box center [171, 199] width 164 height 31
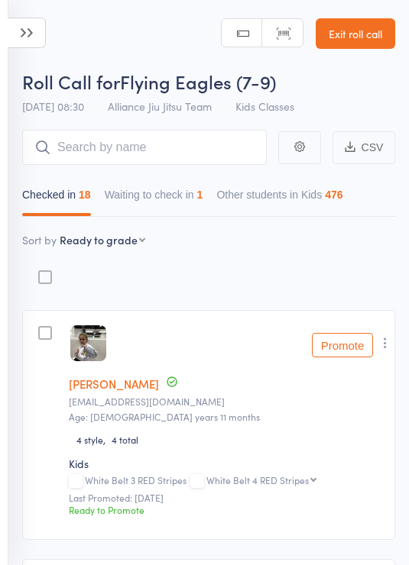
click at [189, 197] on button "Waiting to check in 1" at bounding box center [154, 198] width 99 height 35
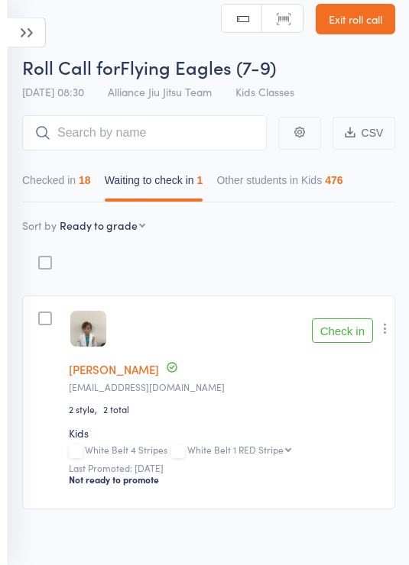
scroll to position [23, 0]
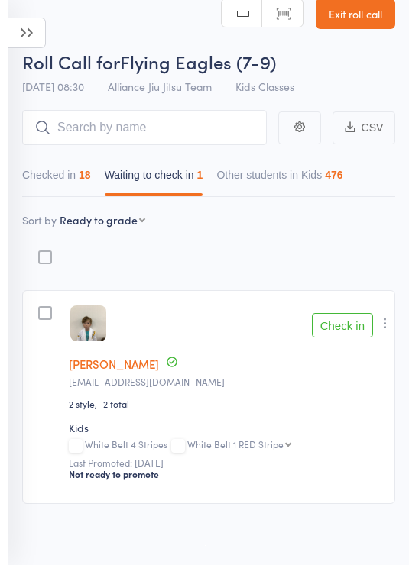
click at [349, 322] on button "Check in" at bounding box center [342, 325] width 61 height 24
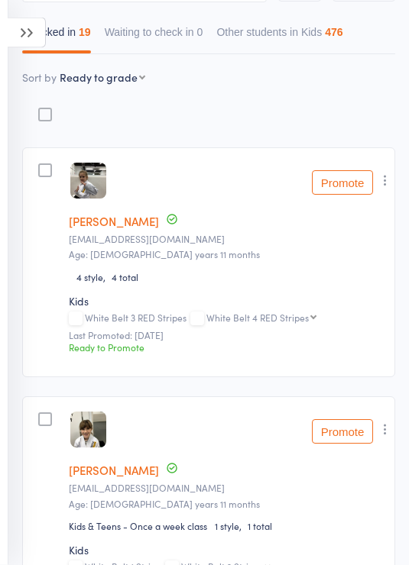
scroll to position [153, 0]
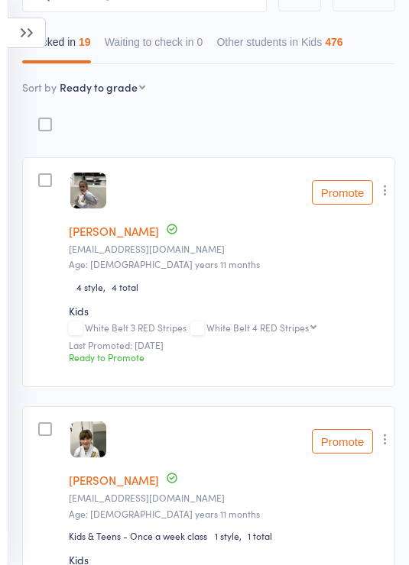
click at [348, 185] on button "Promote" at bounding box center [342, 192] width 61 height 24
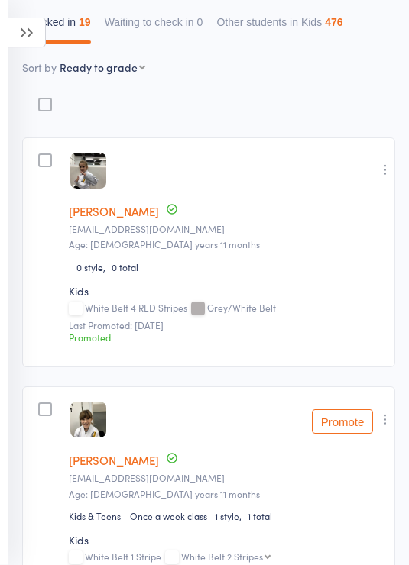
scroll to position [146, 0]
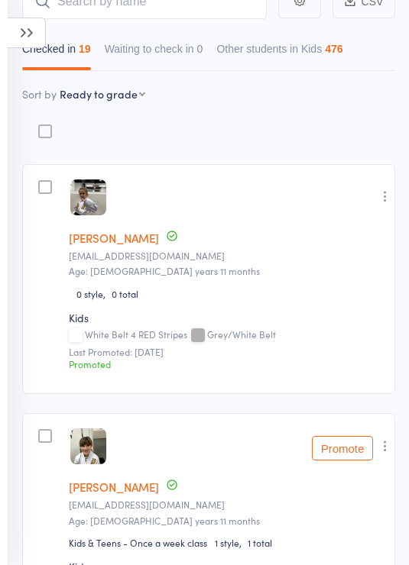
click at [120, 92] on select "First name Last name Birthday [DATE]? Behind on payments? Check in time Next pa…" at bounding box center [103, 93] width 86 height 15
select select "11"
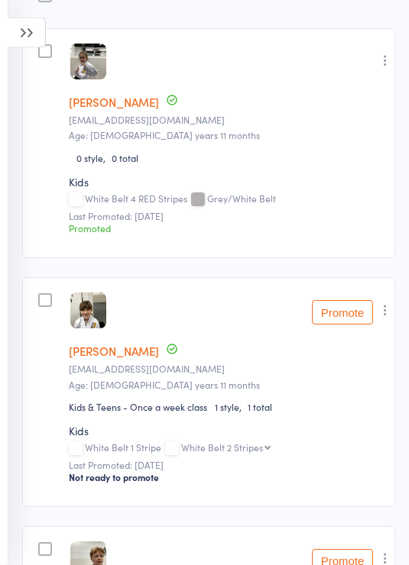
scroll to position [0, 0]
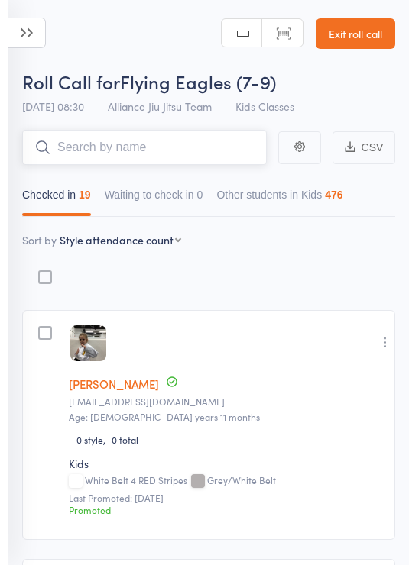
click at [191, 147] on input "search" at bounding box center [144, 147] width 245 height 35
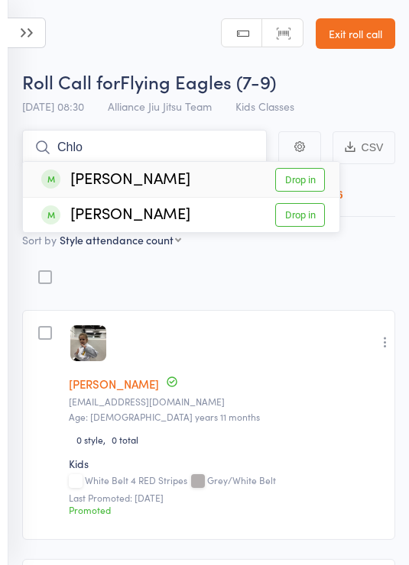
type input "Chlo"
click at [313, 173] on link "Drop in" at bounding box center [300, 180] width 50 height 24
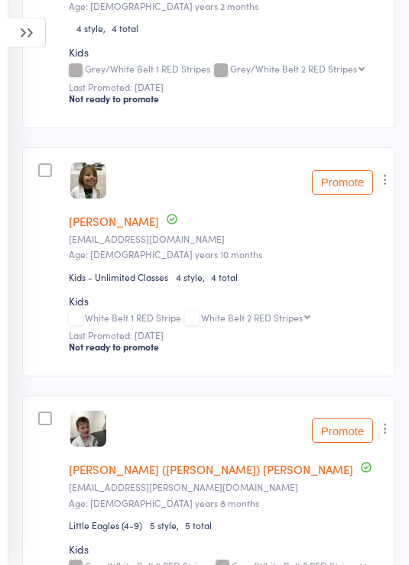
scroll to position [4375, 0]
